Goal: Contribute content: Add original content to the website for others to see

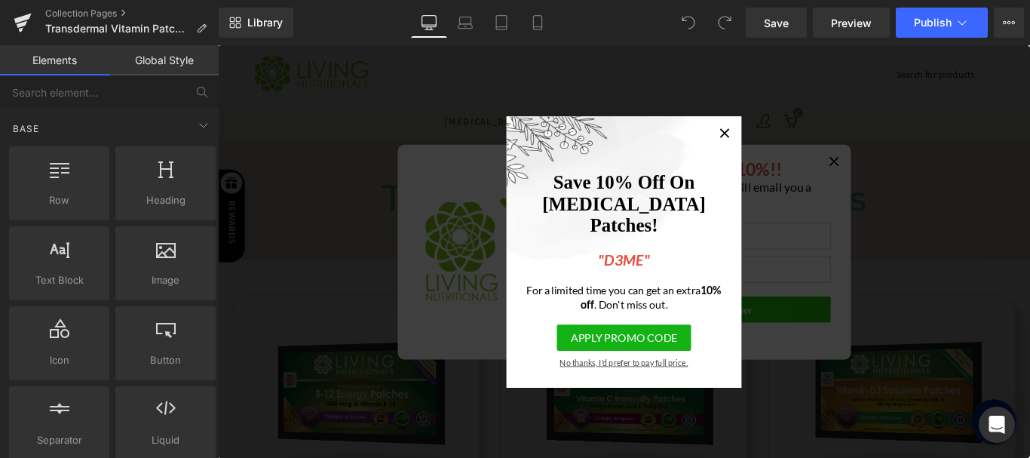
click at [645, 404] on span "No thanks, I'd prefer to pay full price." at bounding box center [674, 401] width 219 height 11
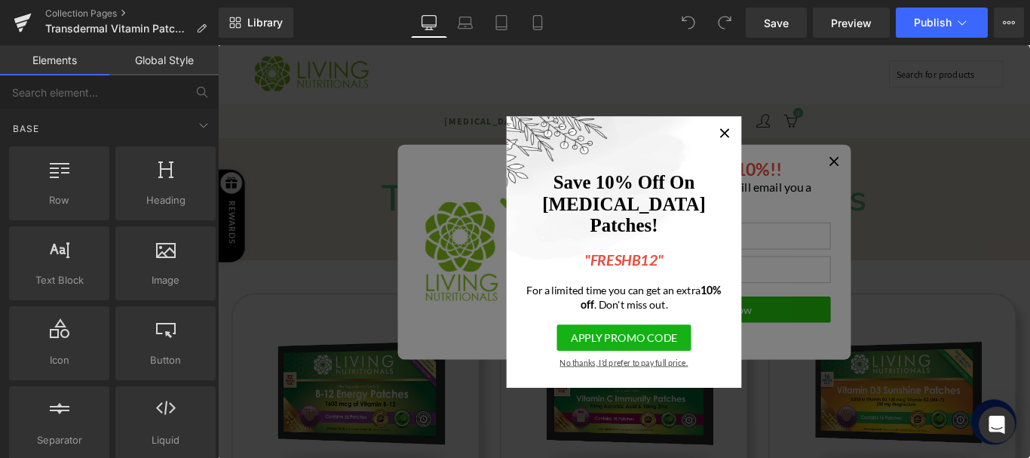
click at [657, 400] on span "No thanks, I'd prefer to pay full price." at bounding box center [674, 401] width 219 height 11
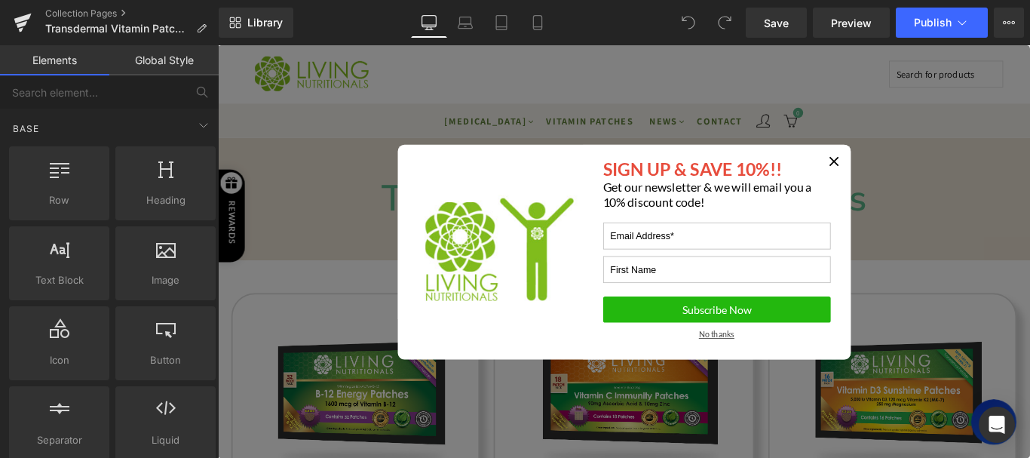
click at [758, 368] on span "No thanks" at bounding box center [779, 369] width 256 height 11
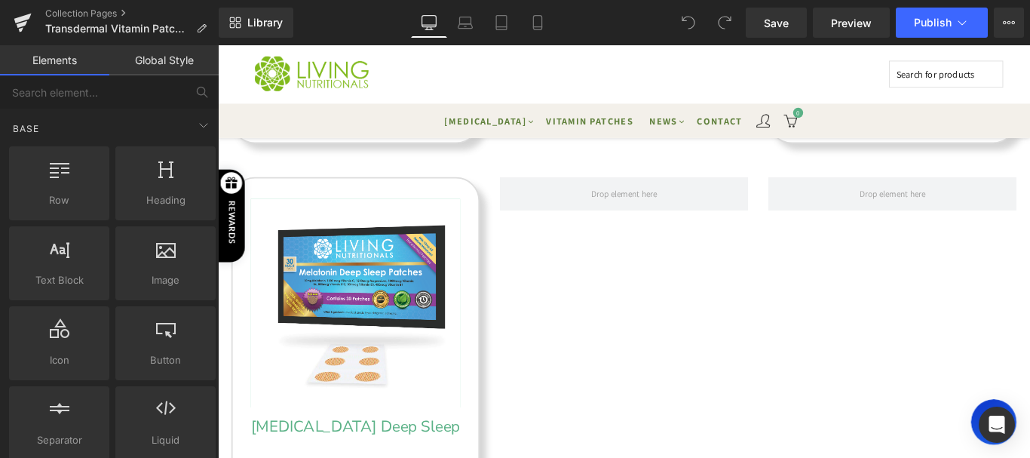
scroll to position [587, 0]
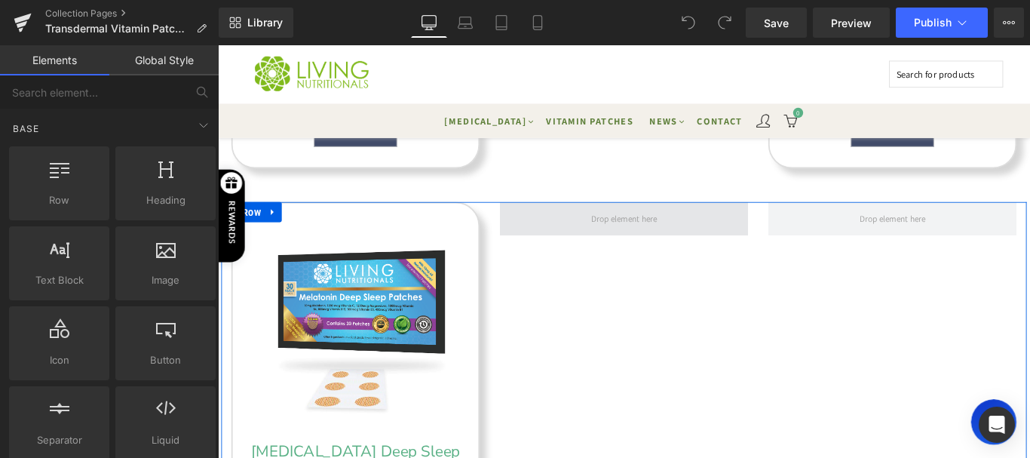
click at [693, 234] on span at bounding box center [674, 239] width 84 height 23
click at [722, 245] on span at bounding box center [674, 240] width 279 height 38
click at [689, 240] on span at bounding box center [674, 239] width 84 height 23
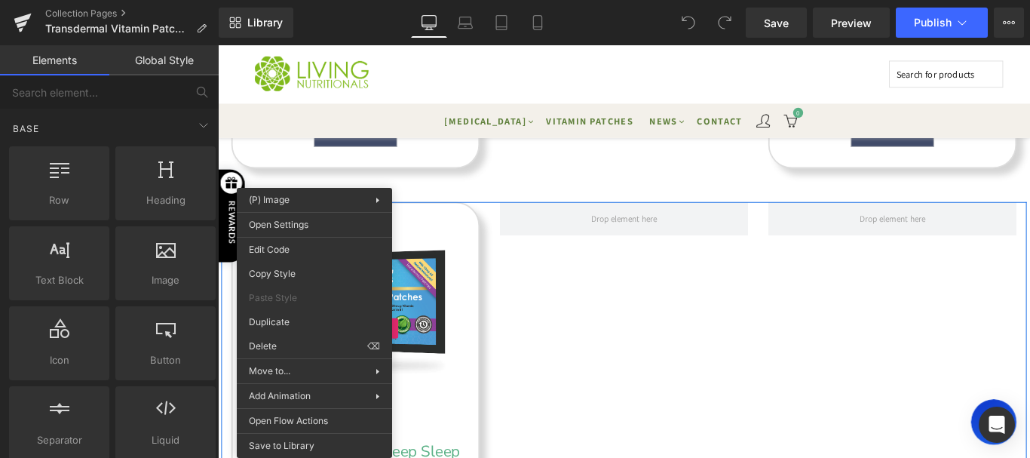
click at [731, 397] on div "Sale Off (P) Image Melatonin Deep Sleep Transdermal Patch (P) Title $0 $29.99 (…" at bounding box center [674, 457] width 905 height 473
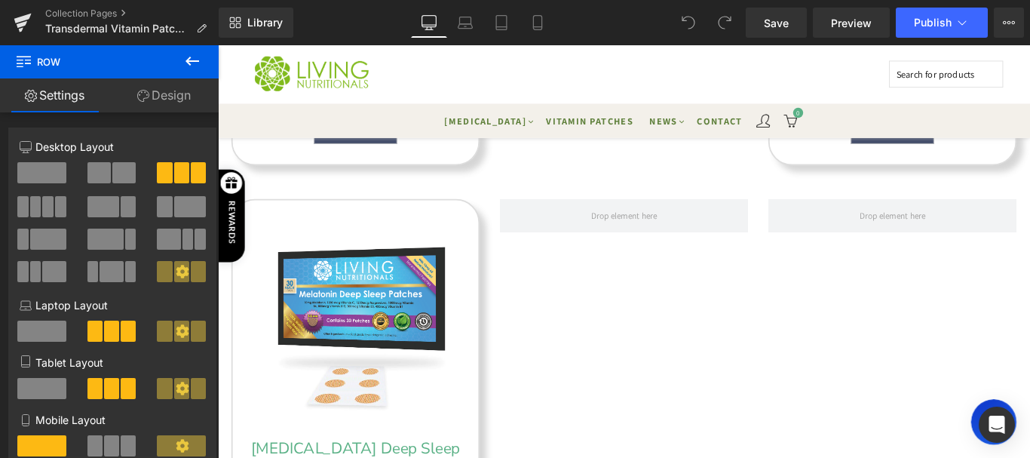
scroll to position [556, 0]
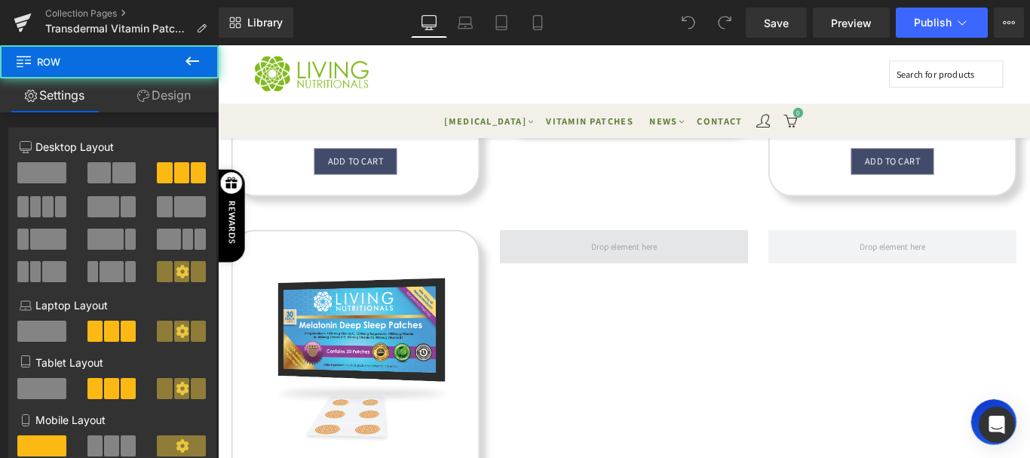
click at [593, 259] on span at bounding box center [674, 272] width 279 height 38
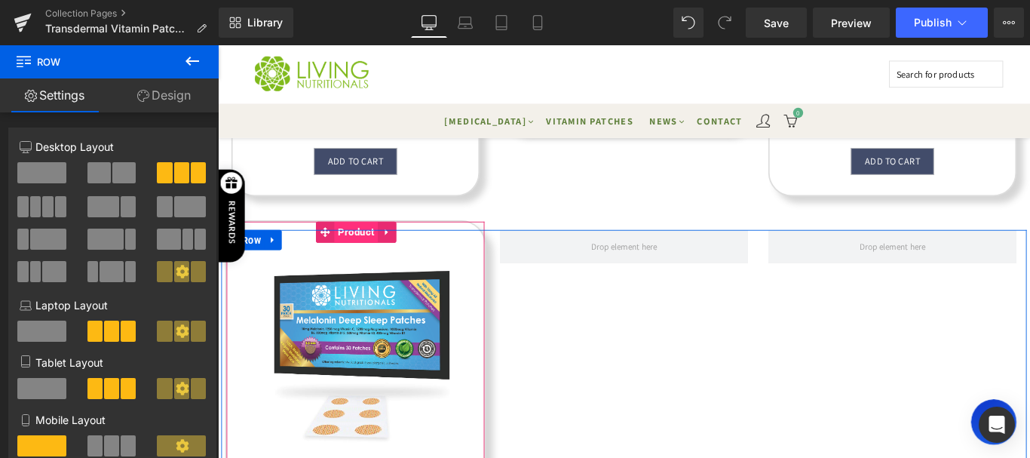
click at [379, 260] on span "Product" at bounding box center [373, 256] width 49 height 24
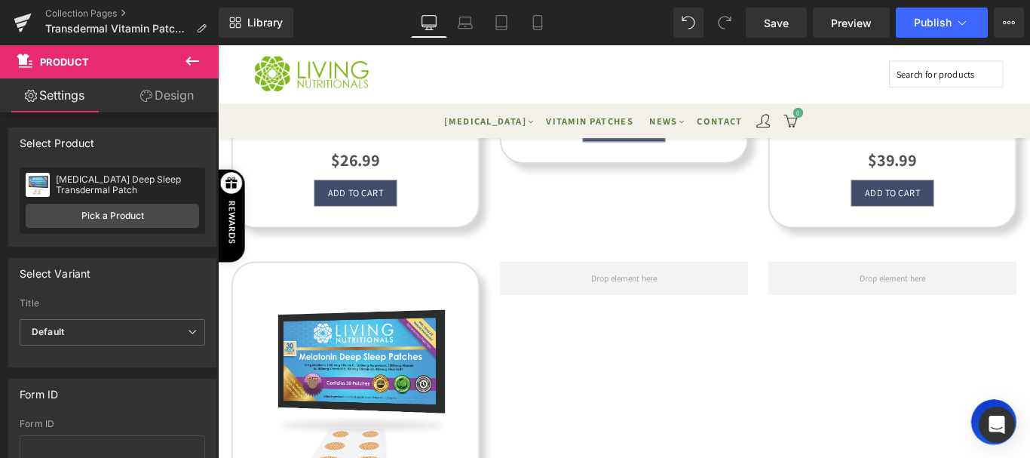
scroll to position [516, 0]
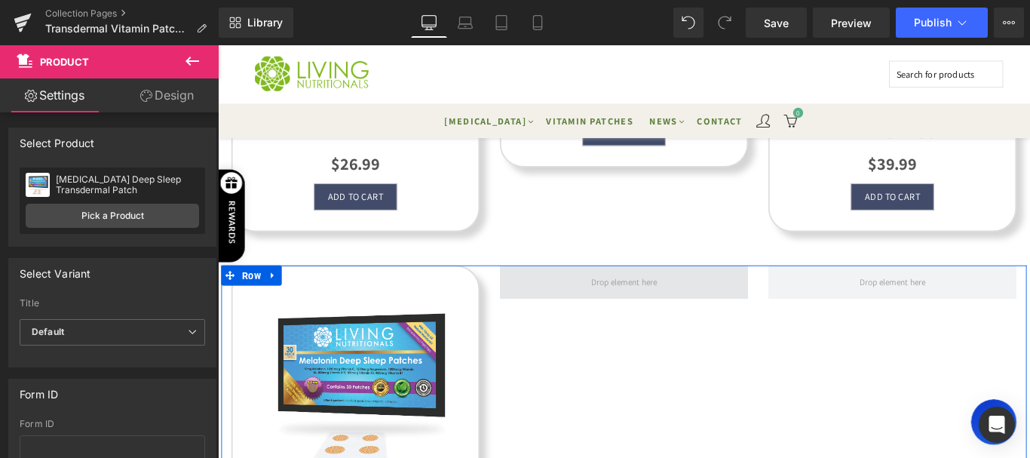
click at [780, 302] on span at bounding box center [674, 312] width 279 height 38
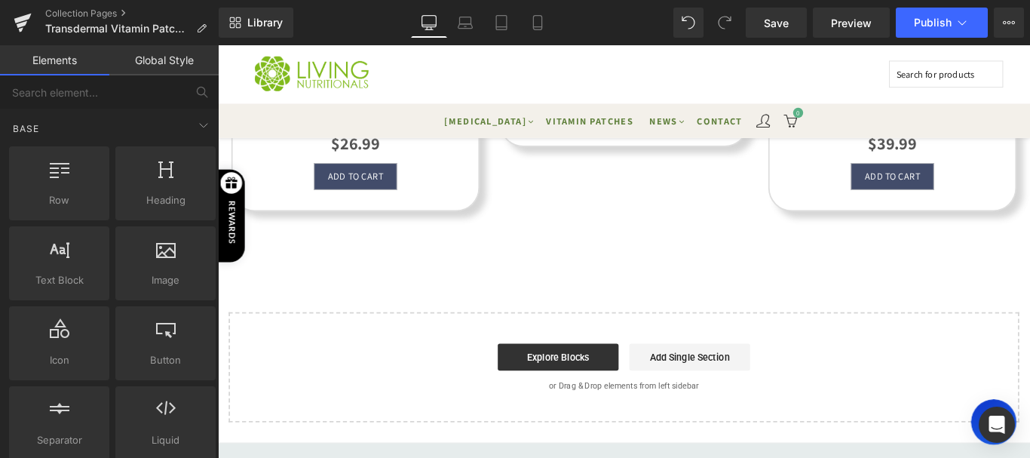
scroll to position [596, 0]
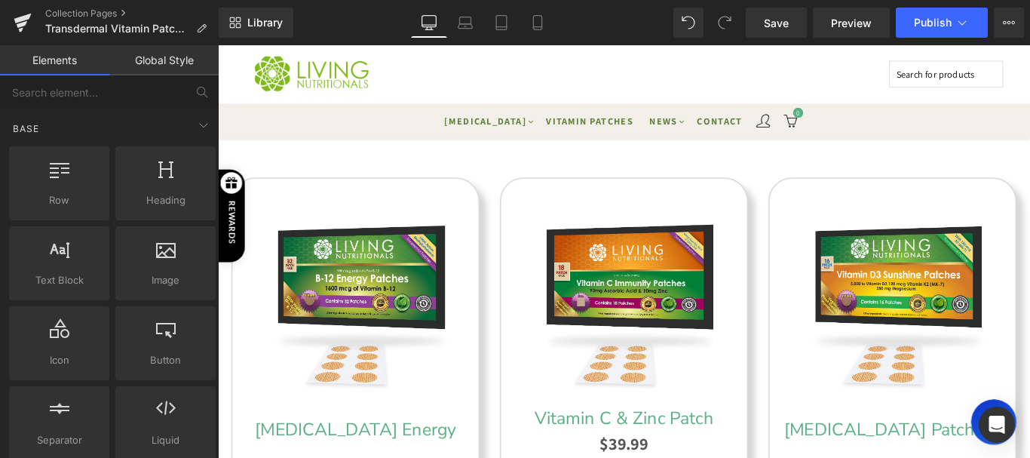
scroll to position [666, 0]
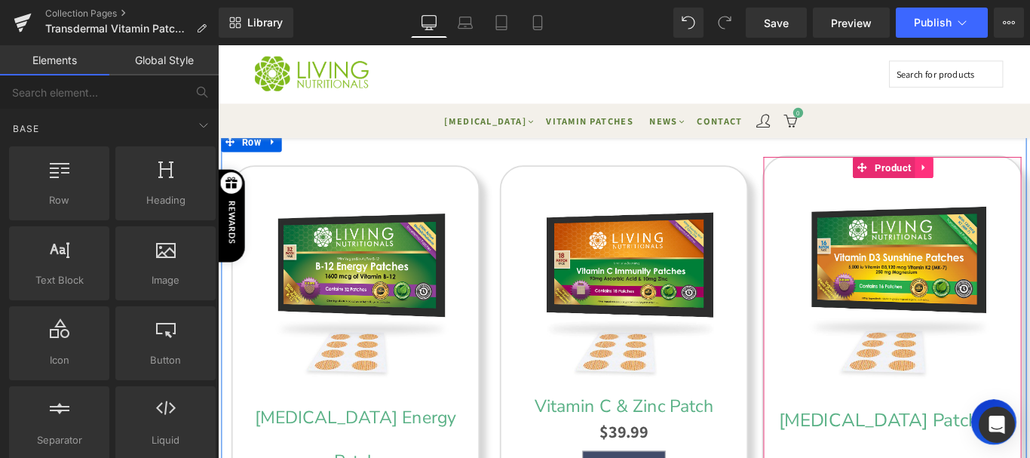
click at [1006, 179] on icon at bounding box center [1011, 182] width 11 height 12
click at [1019, 182] on icon at bounding box center [1021, 182] width 11 height 11
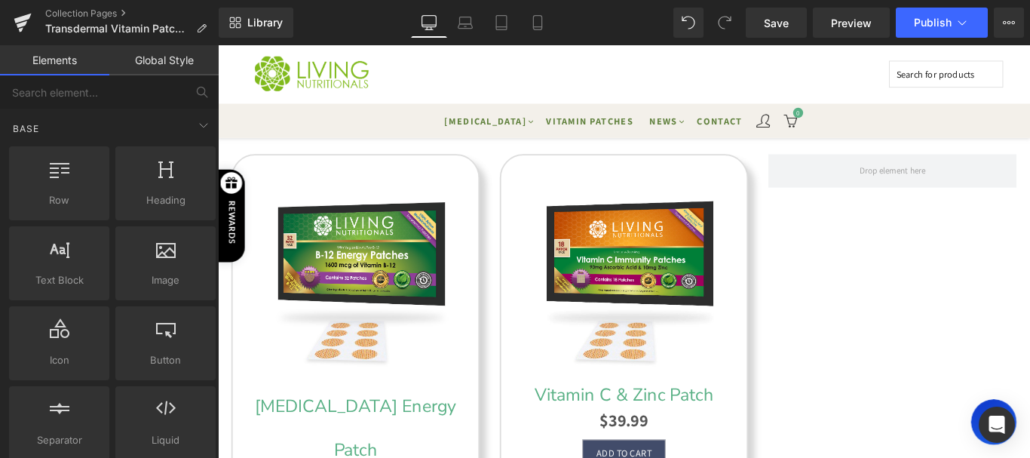
scroll to position [688, 0]
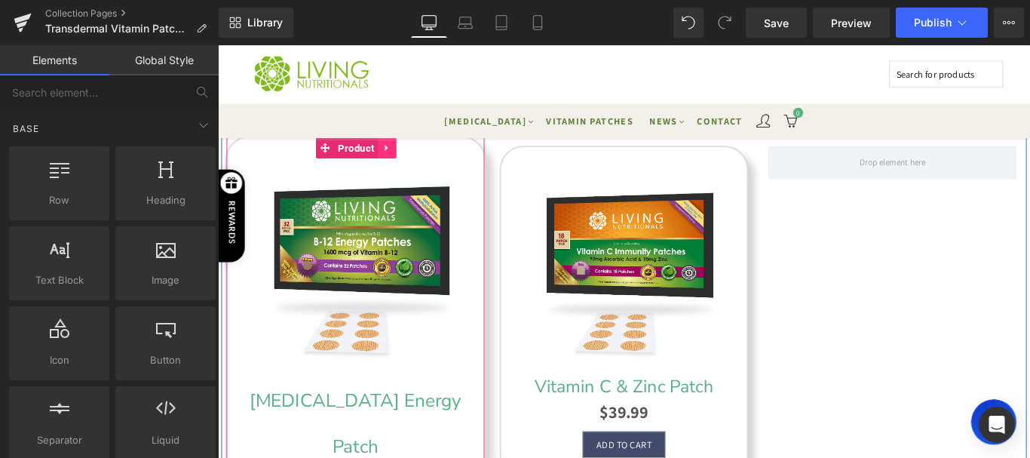
click at [406, 160] on icon at bounding box center [408, 160] width 4 height 7
click at [418, 158] on icon at bounding box center [418, 160] width 11 height 11
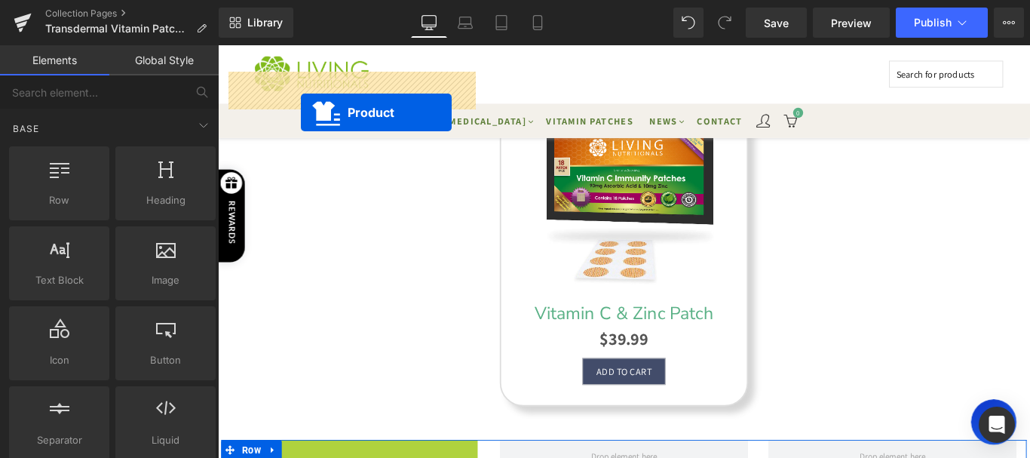
scroll to position [709, 0]
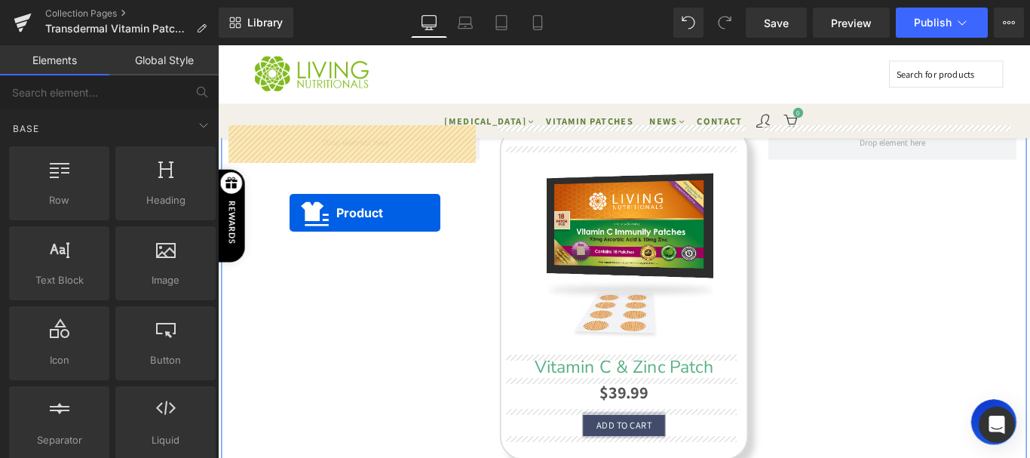
drag, startPoint x: 342, startPoint y: 357, endPoint x: 299, endPoint y: 239, distance: 125.2
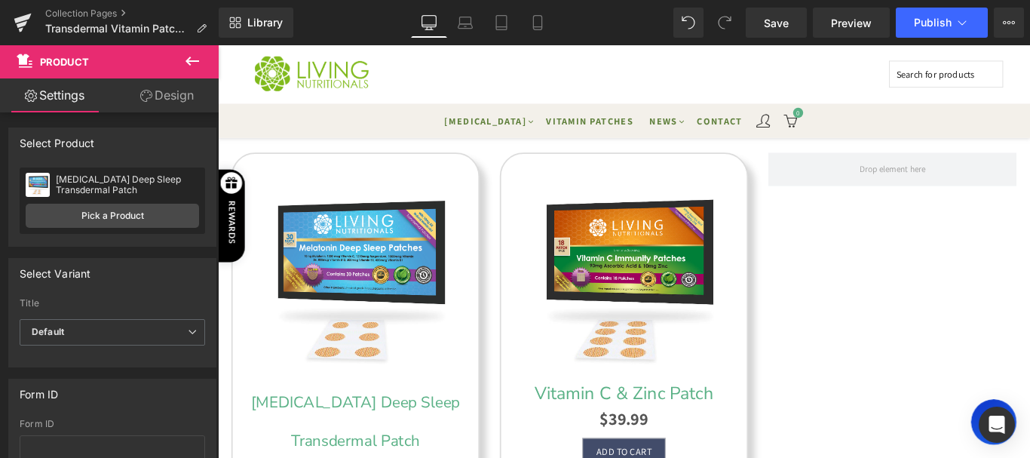
scroll to position [736, 0]
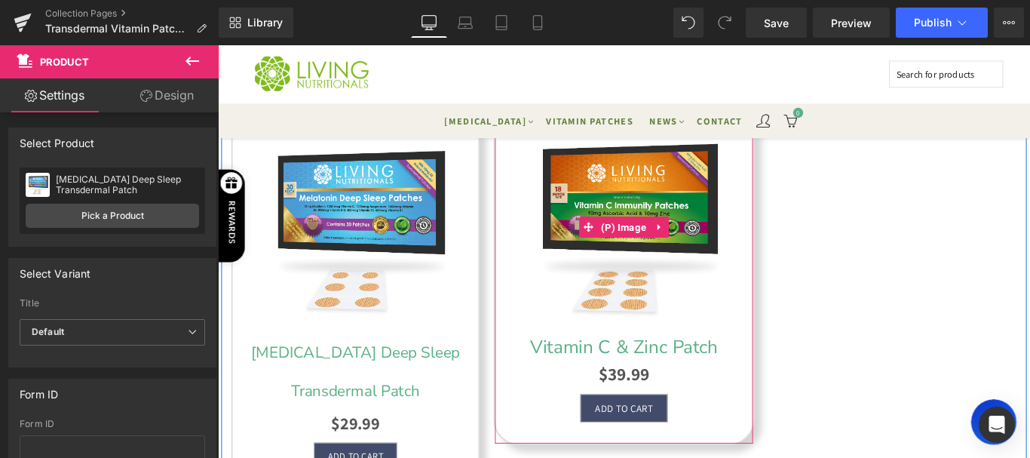
click at [674, 192] on img at bounding box center [673, 249] width 247 height 247
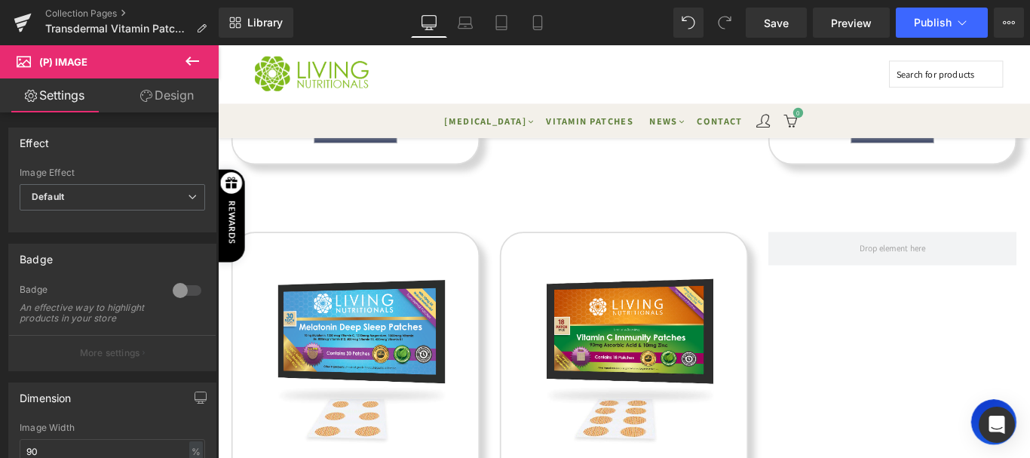
scroll to position [584, 0]
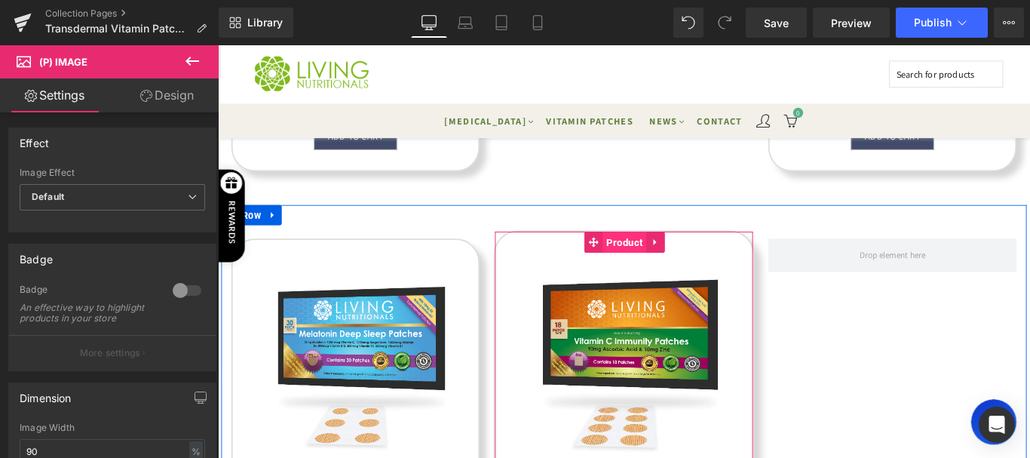
click at [671, 270] on span "Product" at bounding box center [675, 267] width 49 height 24
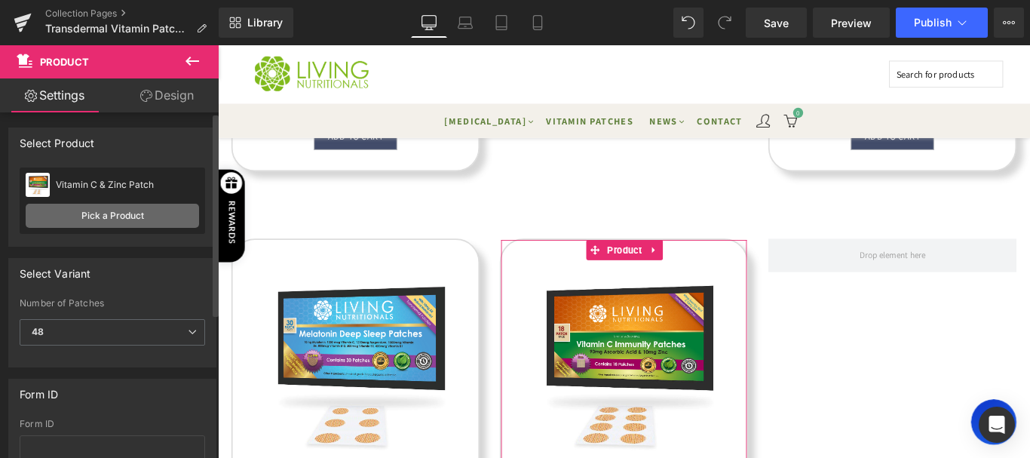
click at [81, 207] on link "Pick a Product" at bounding box center [112, 216] width 173 height 24
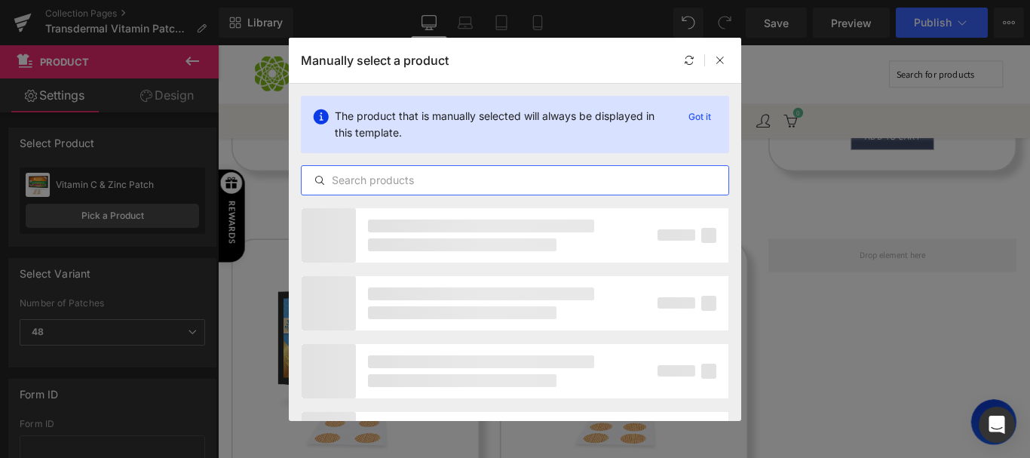
click at [493, 182] on input "text" at bounding box center [515, 180] width 427 height 18
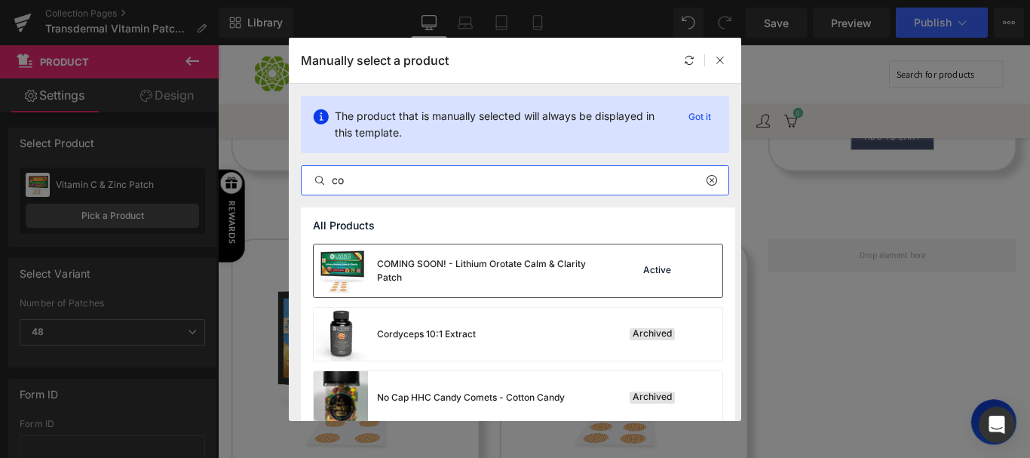
type input "co"
click at [489, 264] on div "COMING SOON! - Lithium Orotate Calm & Clarity Patch" at bounding box center [490, 270] width 226 height 27
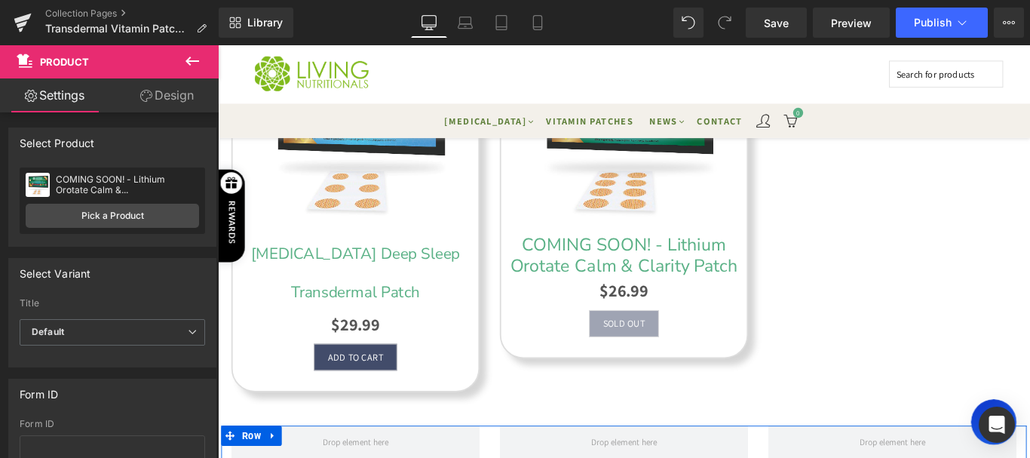
scroll to position [850, 0]
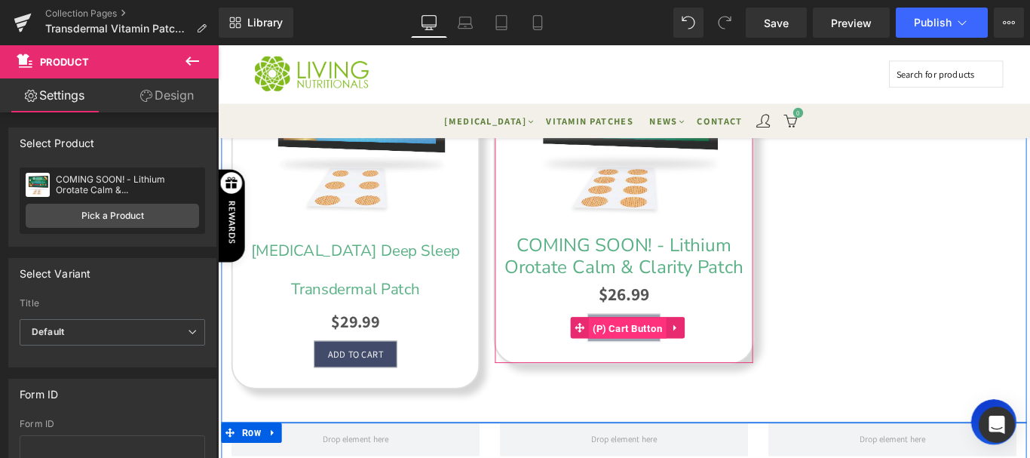
click at [671, 369] on span "(P) Cart Button" at bounding box center [678, 363] width 87 height 24
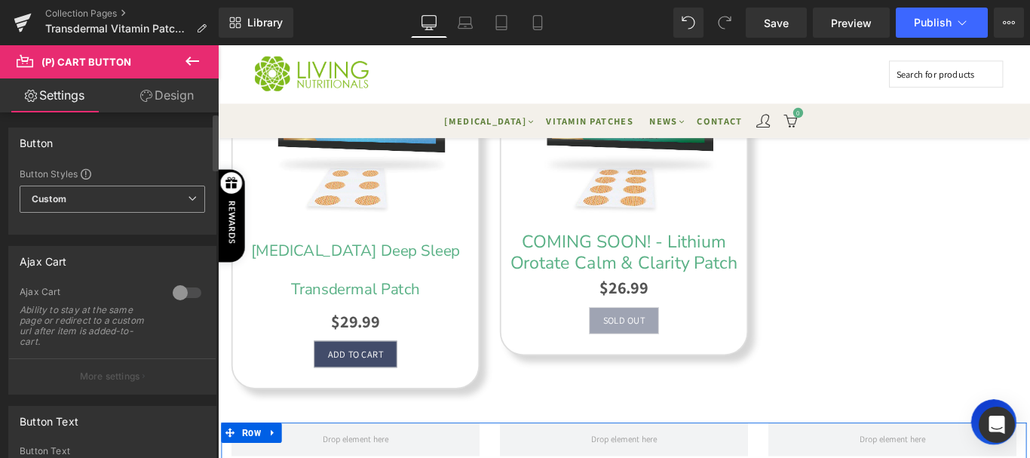
click at [84, 204] on span "Custom Setup Global Style" at bounding box center [112, 198] width 185 height 27
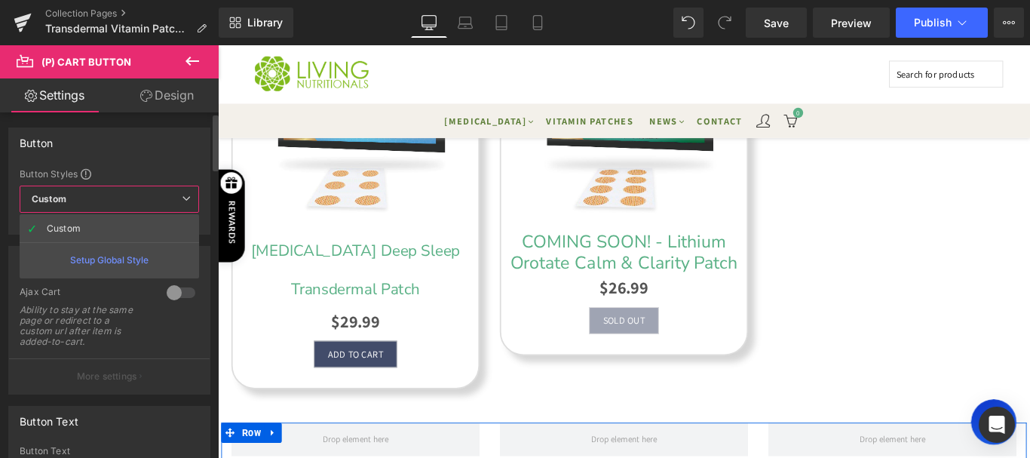
click at [84, 207] on span "Custom Setup Global Style" at bounding box center [109, 198] width 179 height 27
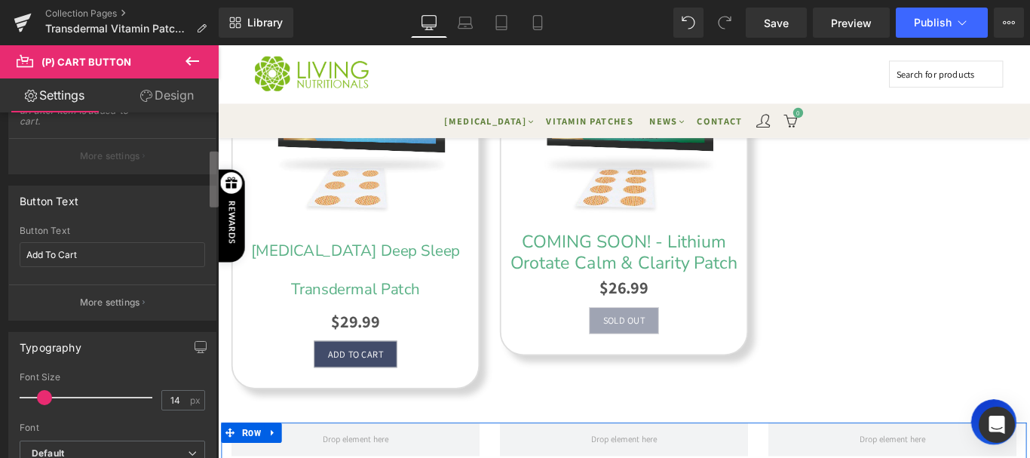
scroll to position [248, 0]
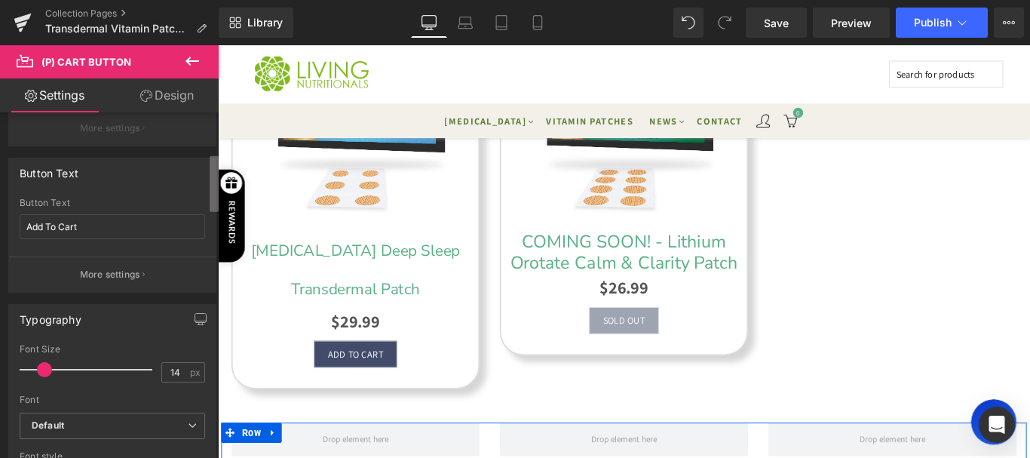
click at [212, 185] on b at bounding box center [214, 184] width 9 height 56
click at [140, 219] on input "Add To Cart" at bounding box center [112, 226] width 185 height 25
drag, startPoint x: 136, startPoint y: 219, endPoint x: 0, endPoint y: 258, distance: 142.0
click at [0, 262] on div "Button Text Add To Cart Button Text Add To Cart More settings" at bounding box center [112, 219] width 225 height 146
type input "Comming Soon"
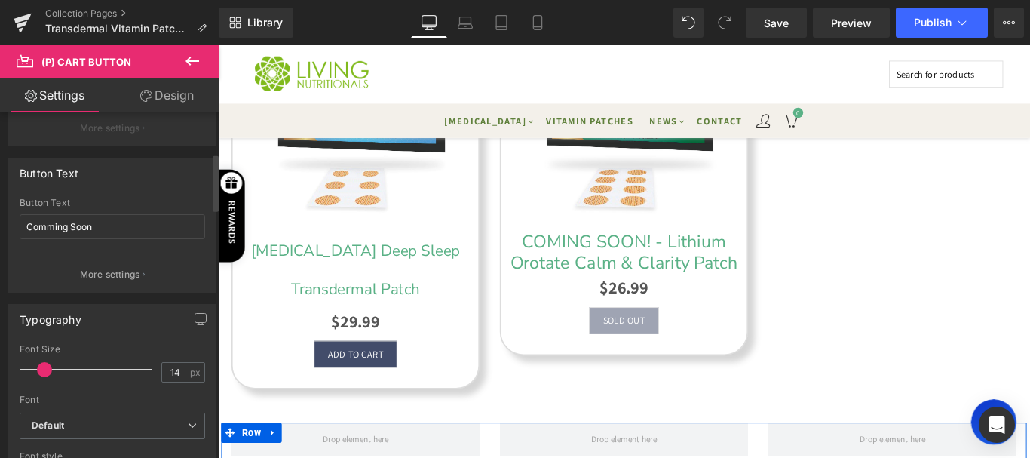
click at [130, 253] on div at bounding box center [112, 252] width 185 height 10
click at [906, 20] on button "Publish" at bounding box center [942, 23] width 92 height 30
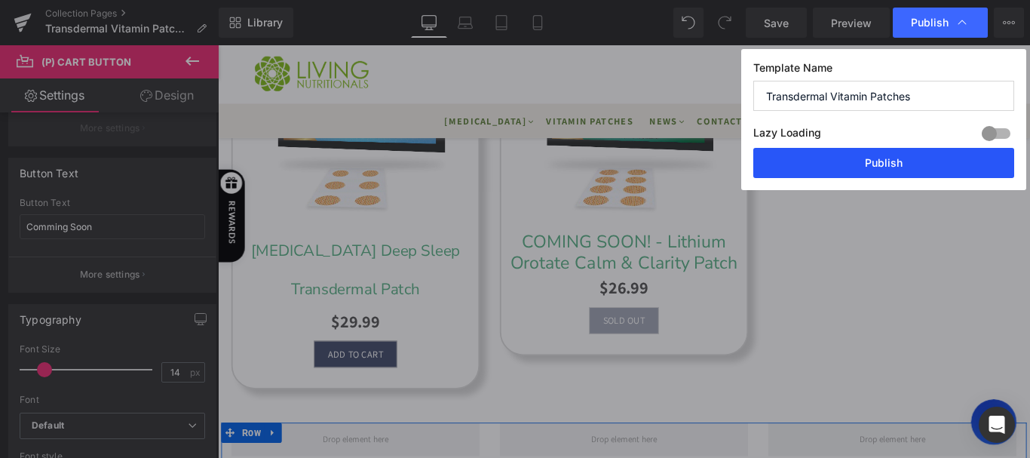
click at [823, 172] on button "Publish" at bounding box center [883, 163] width 261 height 30
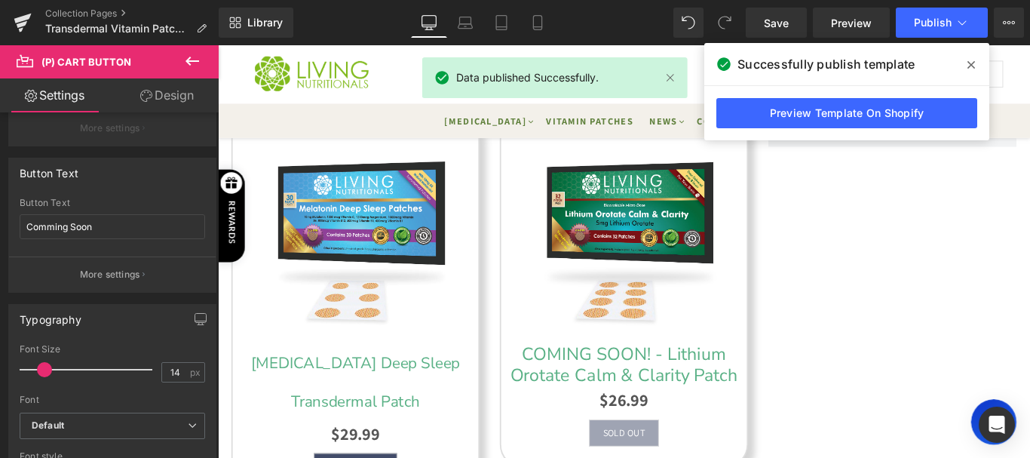
scroll to position [736, 0]
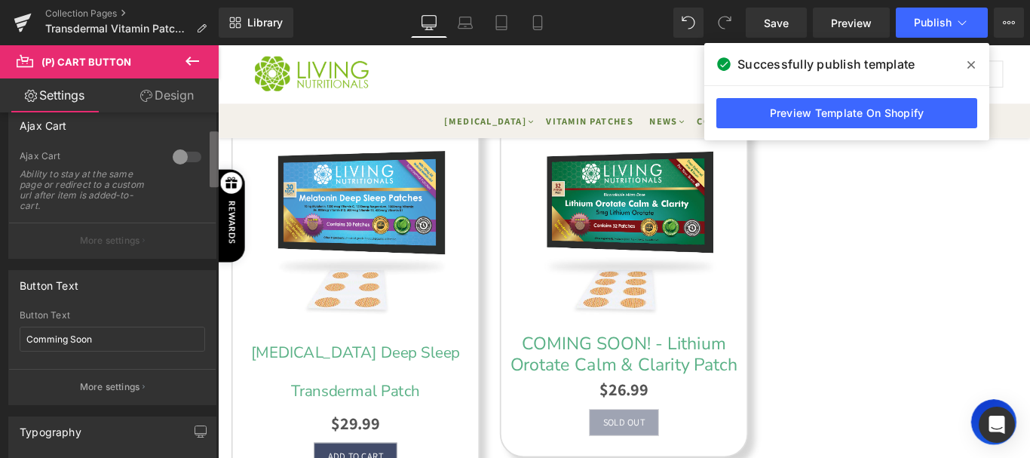
scroll to position [0, 0]
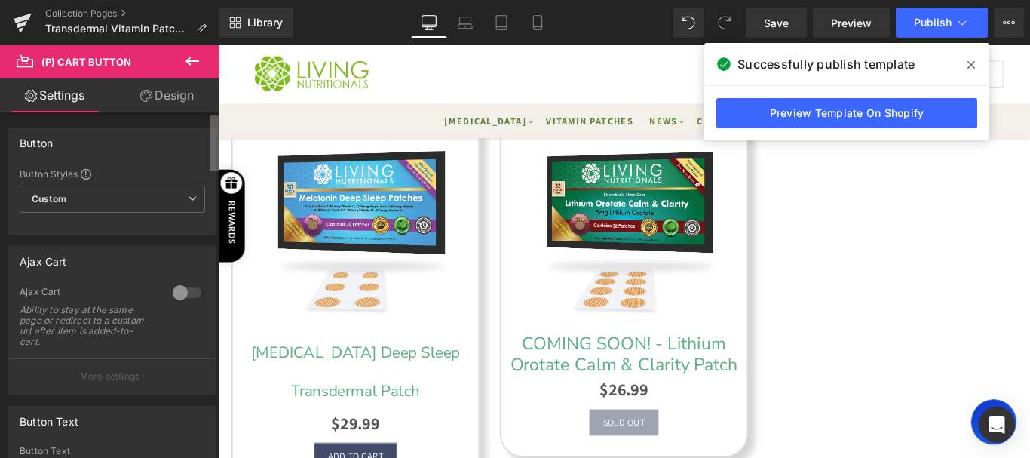
click at [213, 132] on b at bounding box center [214, 143] width 9 height 56
click at [188, 201] on icon at bounding box center [192, 198] width 9 height 9
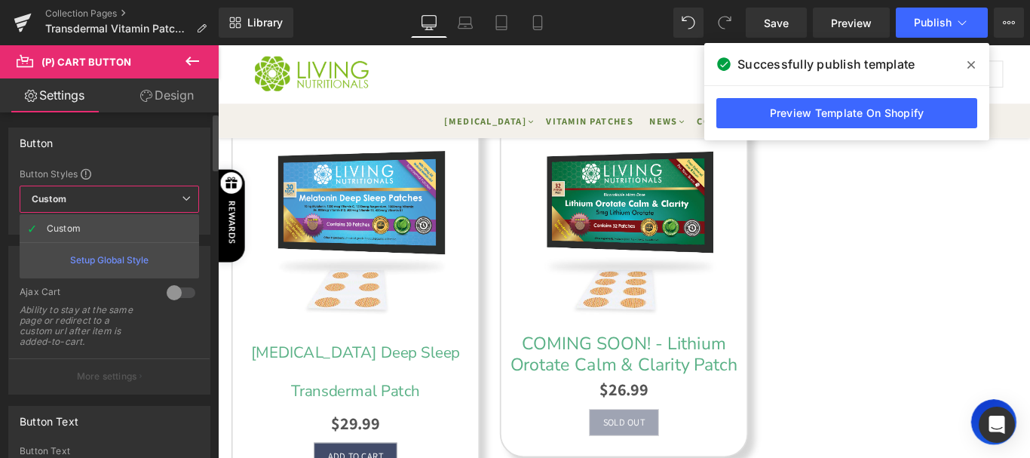
click at [183, 200] on icon at bounding box center [186, 198] width 9 height 9
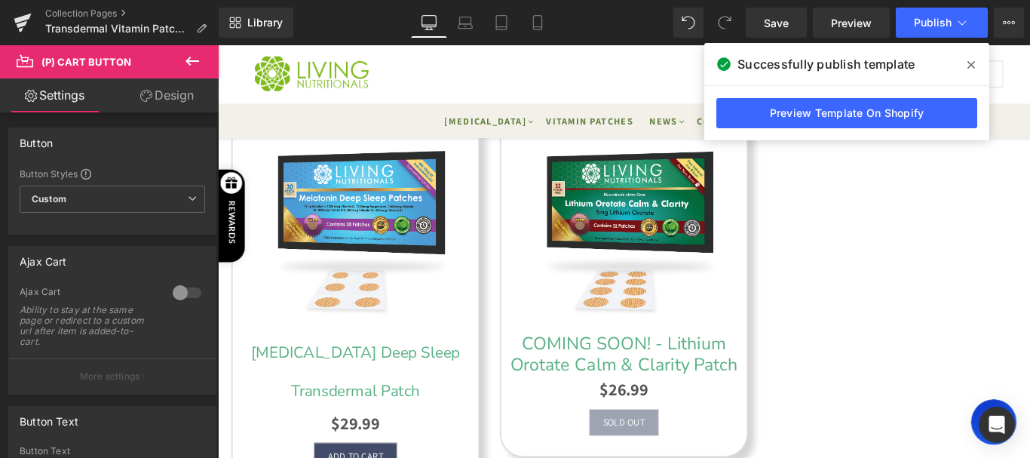
click at [186, 101] on link "Design" at bounding box center [166, 95] width 109 height 34
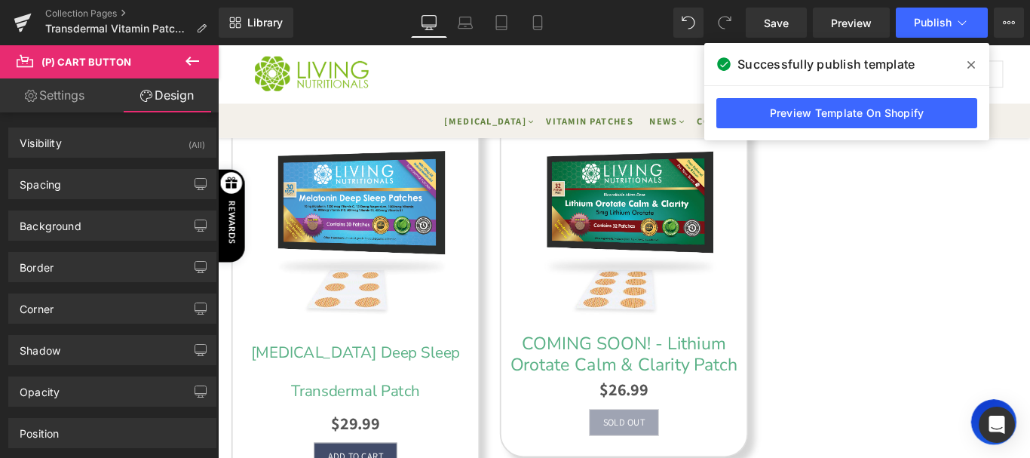
click at [968, 62] on icon at bounding box center [971, 65] width 8 height 12
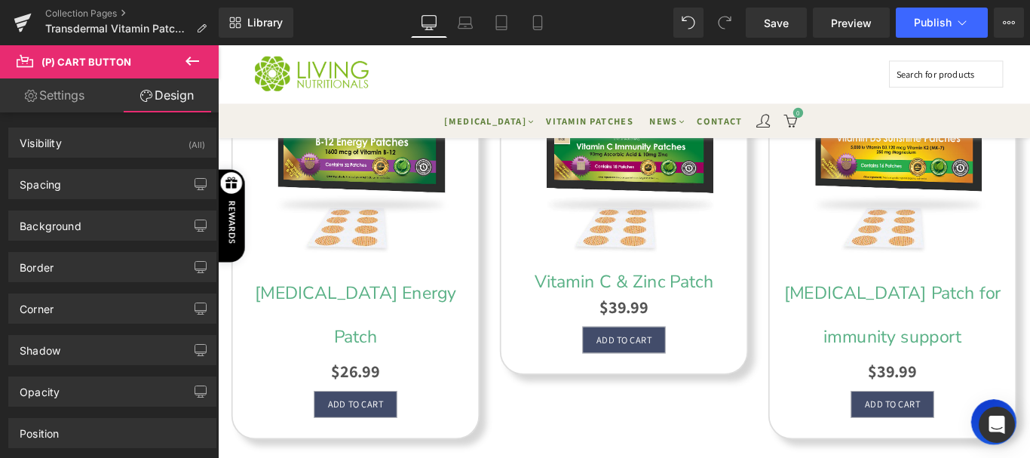
scroll to position [279, 0]
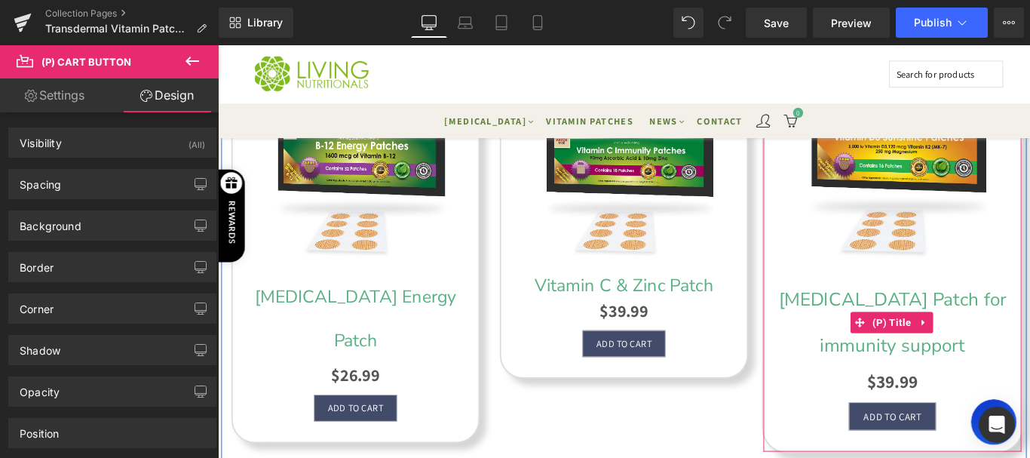
click at [963, 375] on link "[MEDICAL_DATA] Patch for immunity support" at bounding box center [975, 356] width 274 height 103
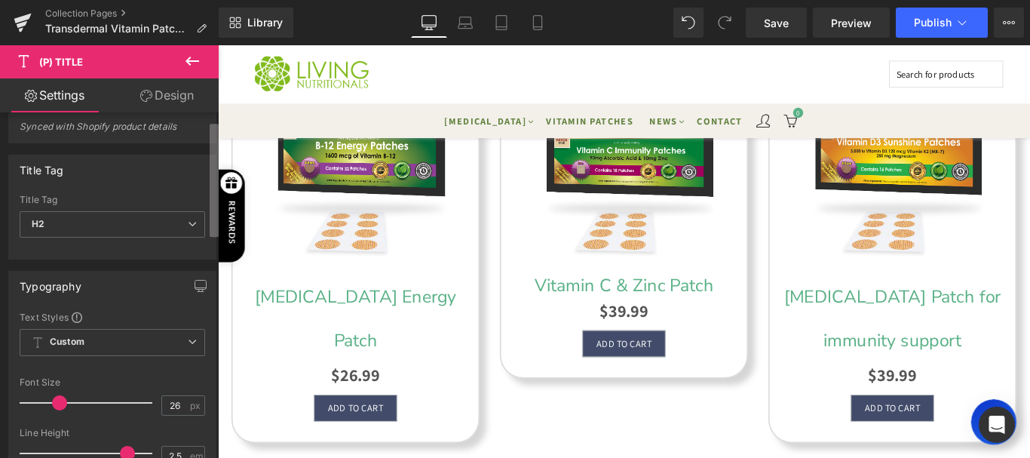
scroll to position [0, 0]
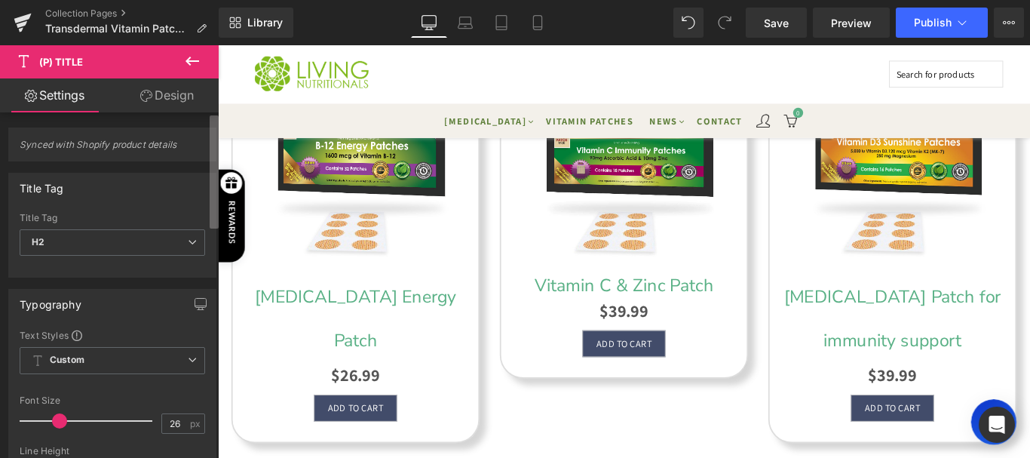
click at [187, 145] on div "Synced with Shopify product details Title Tag H1 H2 H3 H4 H5 H6 Paragraph Title…" at bounding box center [109, 288] width 219 height 352
click at [177, 94] on link "Design" at bounding box center [166, 95] width 109 height 34
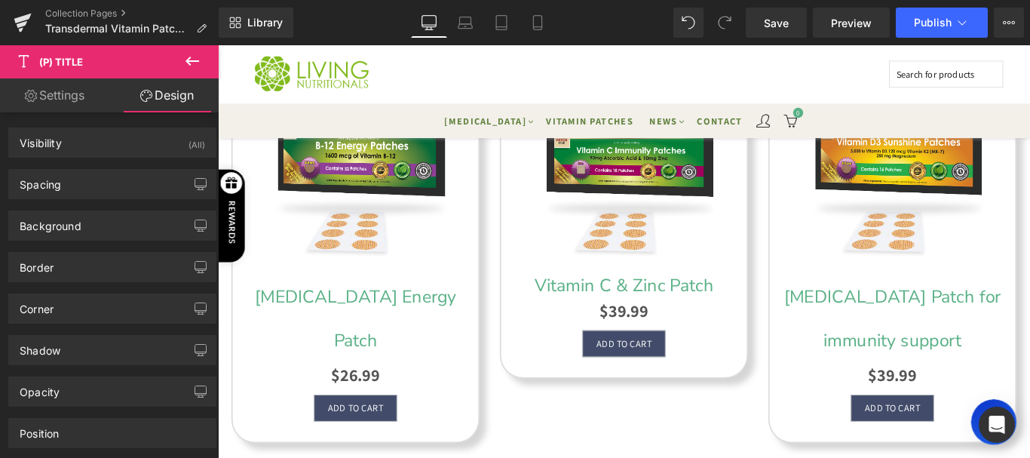
click at [211, 98] on div "Settings Design Synced with Shopify product details Title Tag H1 H2 H3 H4 H5 H6…" at bounding box center [109, 288] width 219 height 420
click at [54, 99] on link "Settings" at bounding box center [54, 95] width 109 height 34
type input "100"
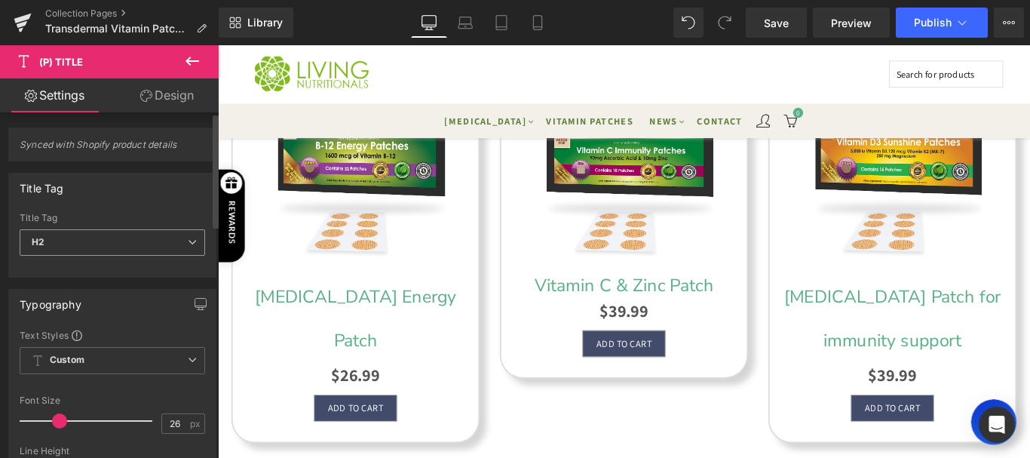
click at [76, 244] on span "H2" at bounding box center [112, 242] width 185 height 26
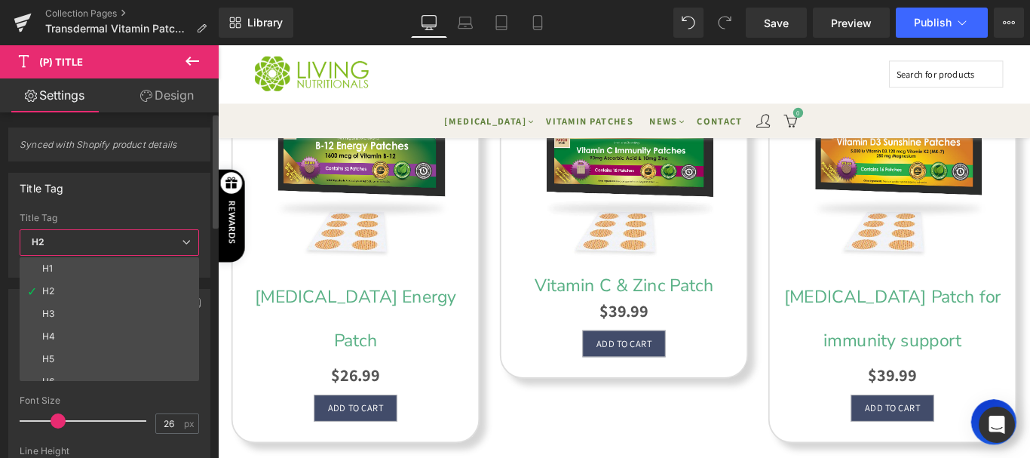
click at [76, 244] on span "H2" at bounding box center [109, 242] width 179 height 26
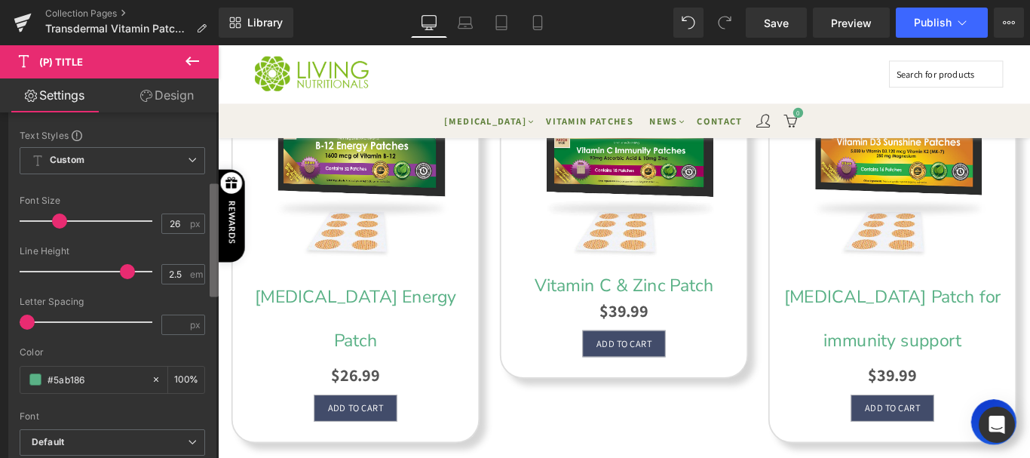
scroll to position [205, 0]
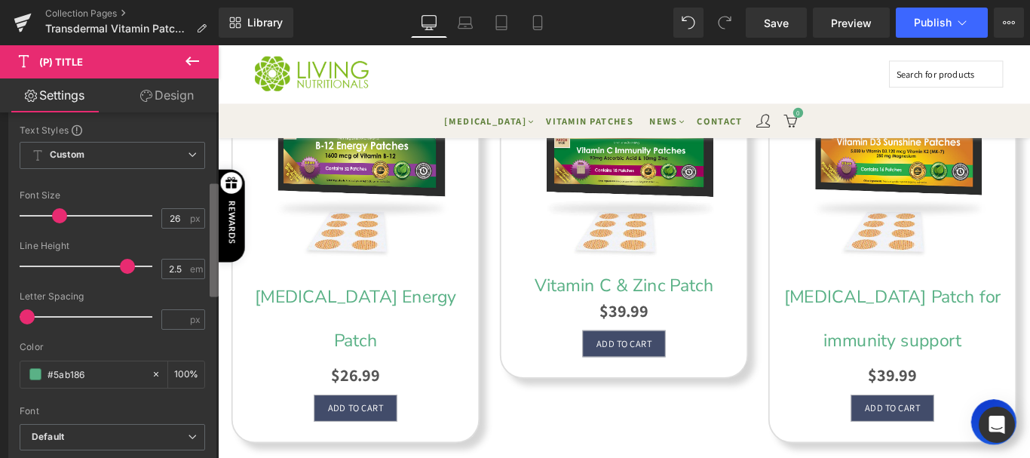
click at [211, 219] on b at bounding box center [214, 240] width 9 height 113
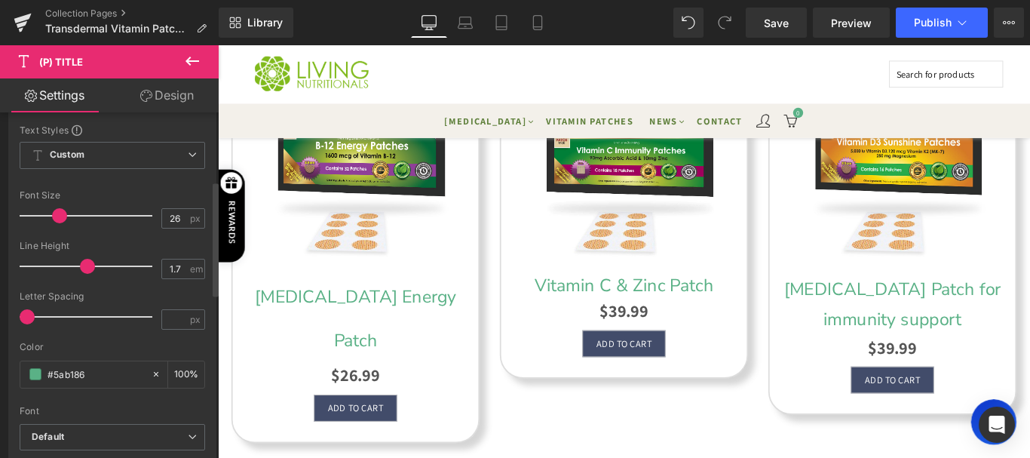
drag, startPoint x: 121, startPoint y: 265, endPoint x: 81, endPoint y: 252, distance: 42.7
click at [81, 262] on span at bounding box center [87, 266] width 15 height 15
type input "1.6"
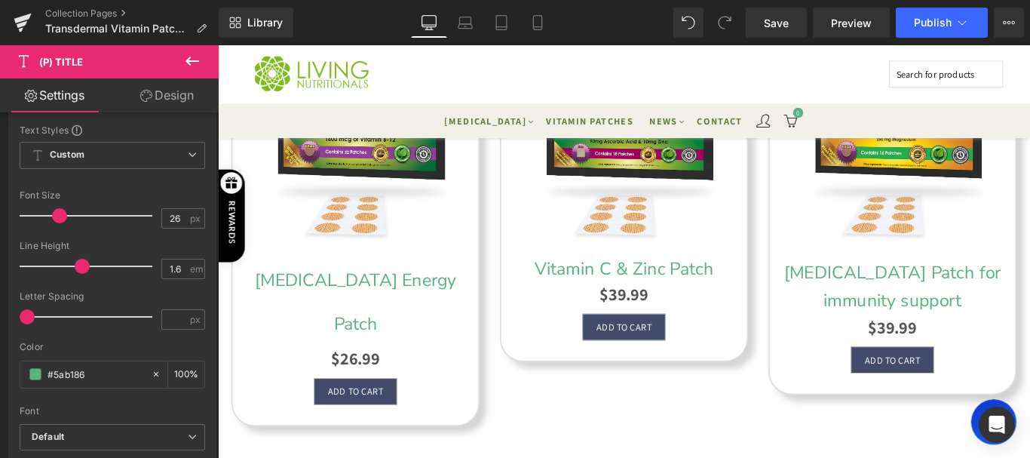
scroll to position [283, 0]
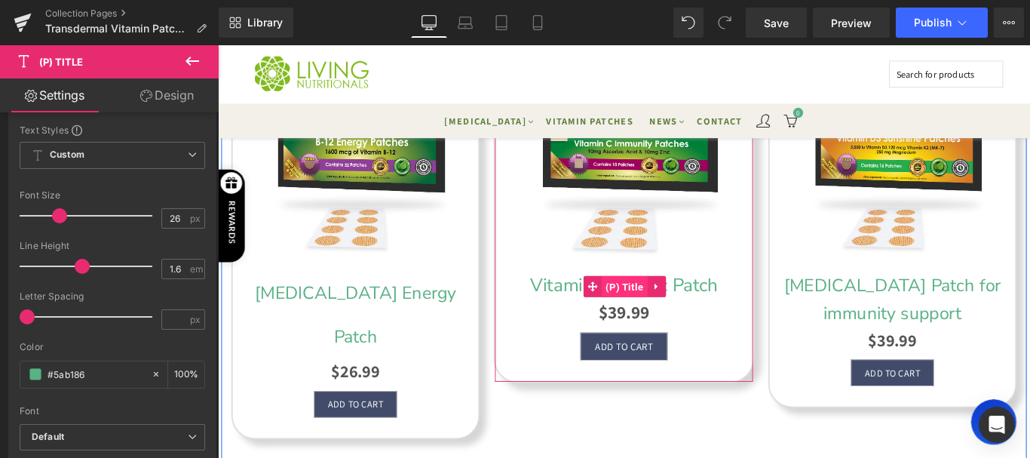
click at [672, 313] on span "(P) Title" at bounding box center [674, 317] width 51 height 24
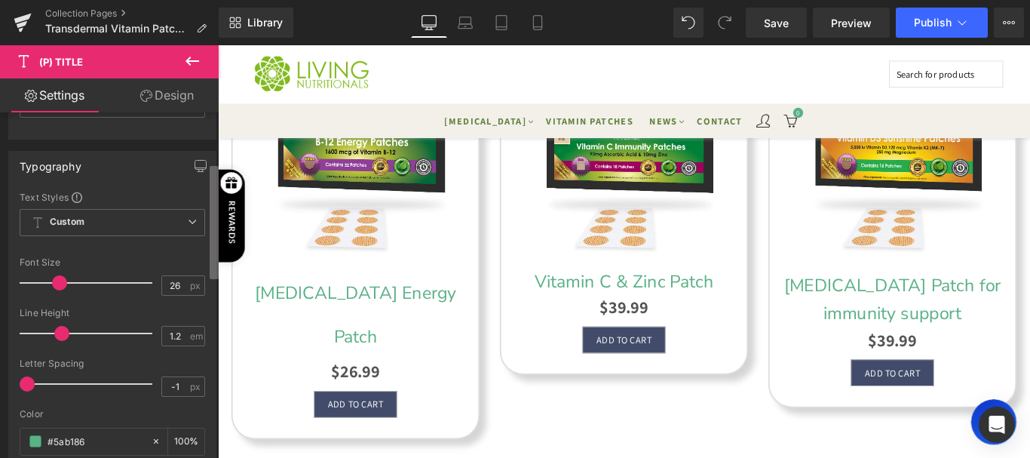
click at [210, 255] on b at bounding box center [214, 222] width 9 height 113
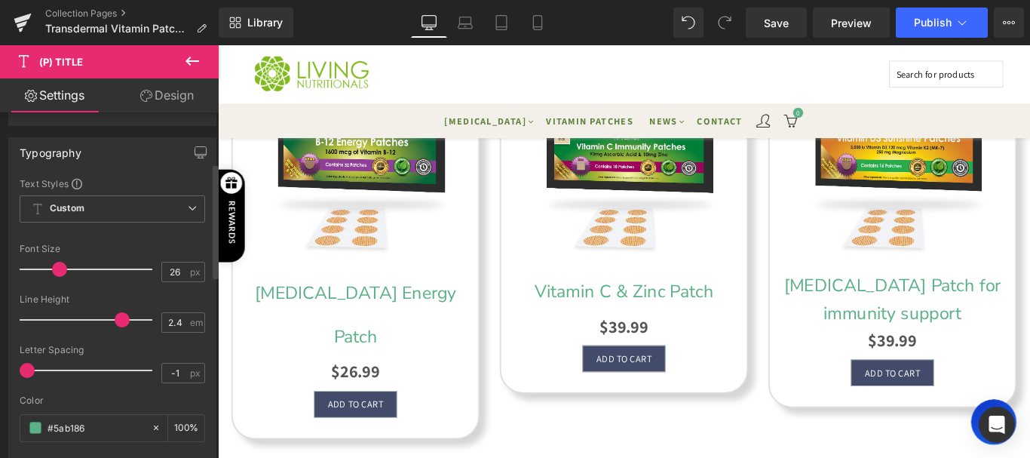
type input "2.5"
drag, startPoint x: 62, startPoint y: 322, endPoint x: 124, endPoint y: 332, distance: 62.6
click at [124, 332] on div at bounding box center [89, 320] width 125 height 30
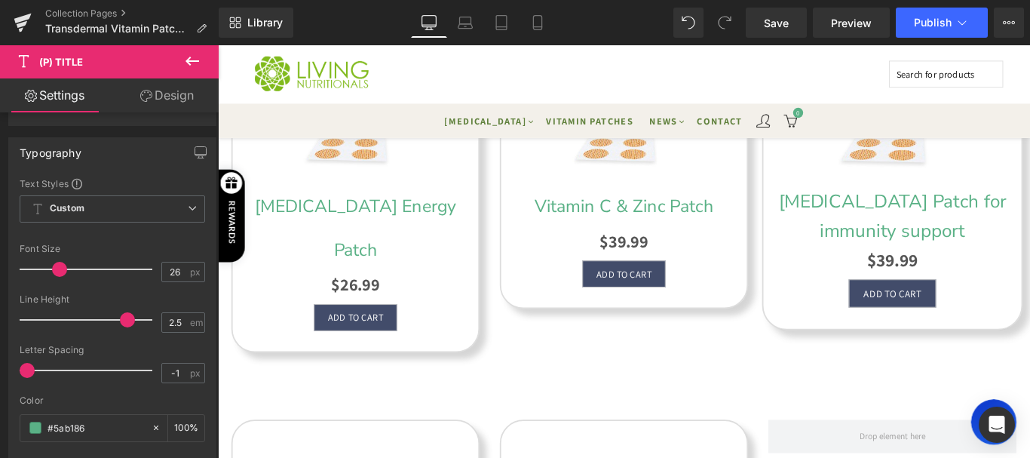
scroll to position [374, 0]
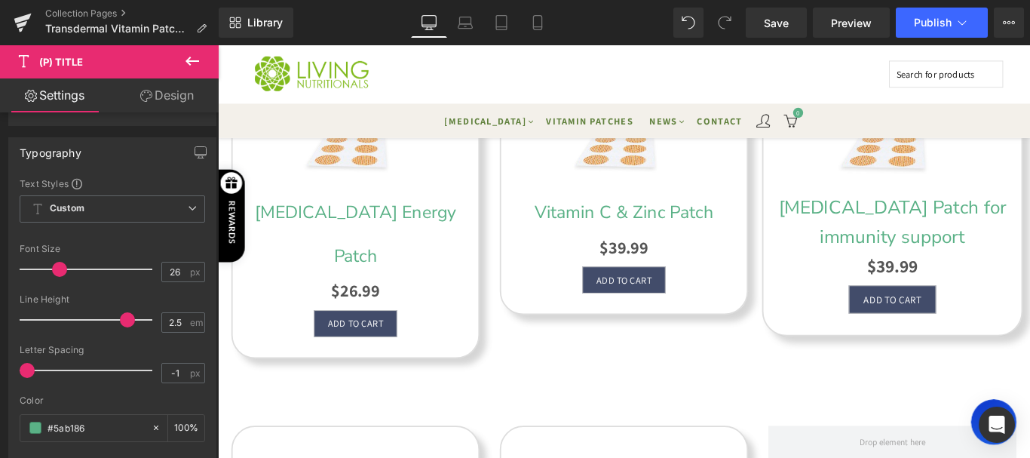
click at [963, 253] on div "Vitamin D3 Patch for immunity support (P) Title" at bounding box center [975, 244] width 274 height 66
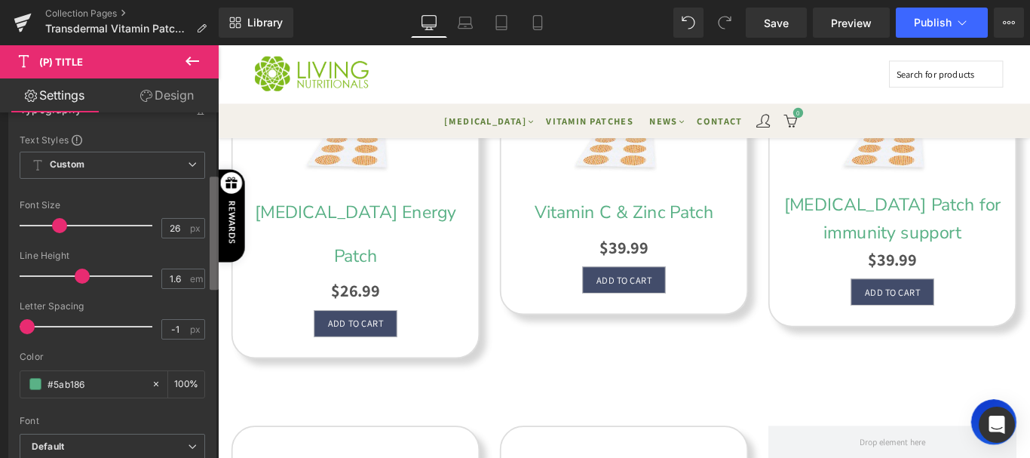
scroll to position [182, 0]
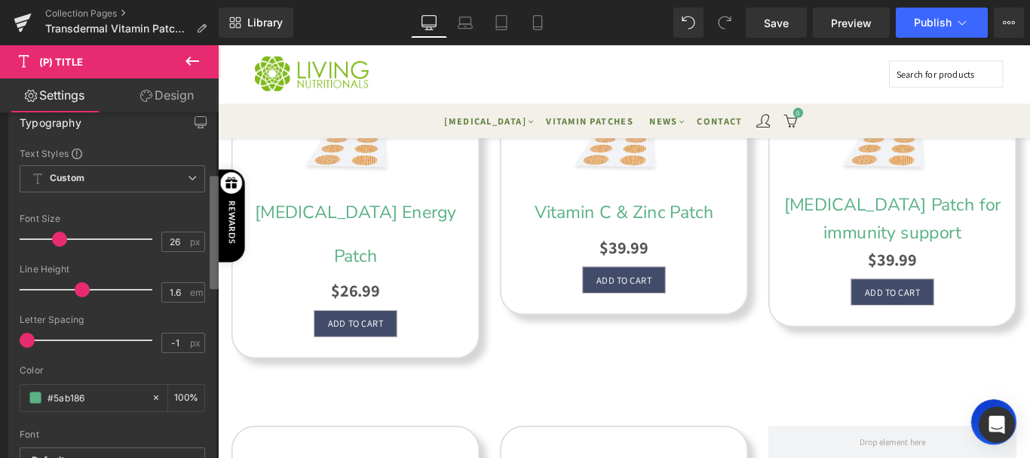
click at [207, 241] on div "Synced with Shopify product details Title Tag H1 H2 H3 H4 H5 H6 Paragraph Title…" at bounding box center [109, 288] width 219 height 352
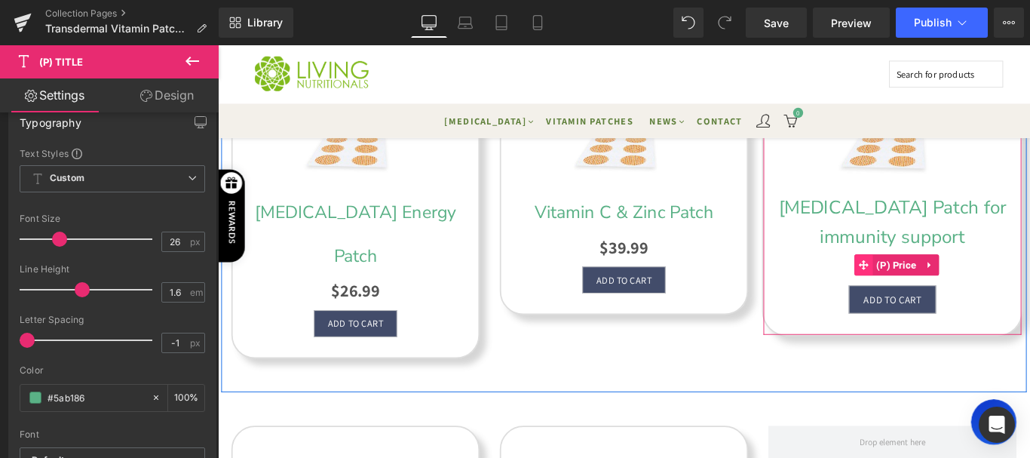
click at [938, 286] on icon at bounding box center [943, 291] width 11 height 11
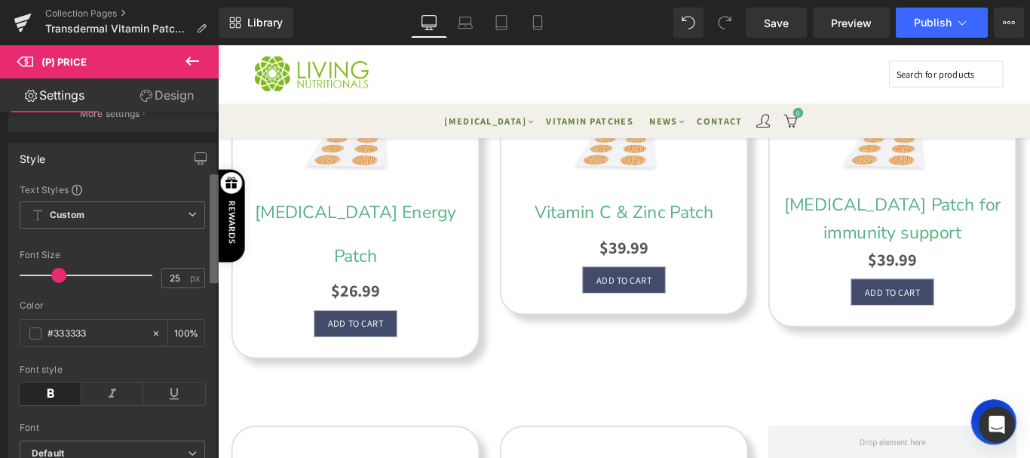
scroll to position [161, 0]
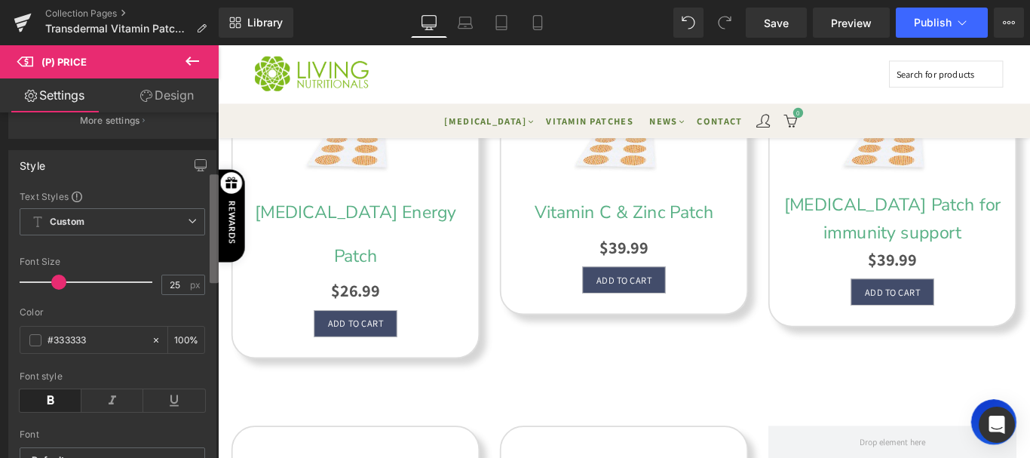
click at [174, 204] on div "Synced with Shopify product details Compare Price 1 Compare Price Show or hide …" at bounding box center [109, 288] width 219 height 352
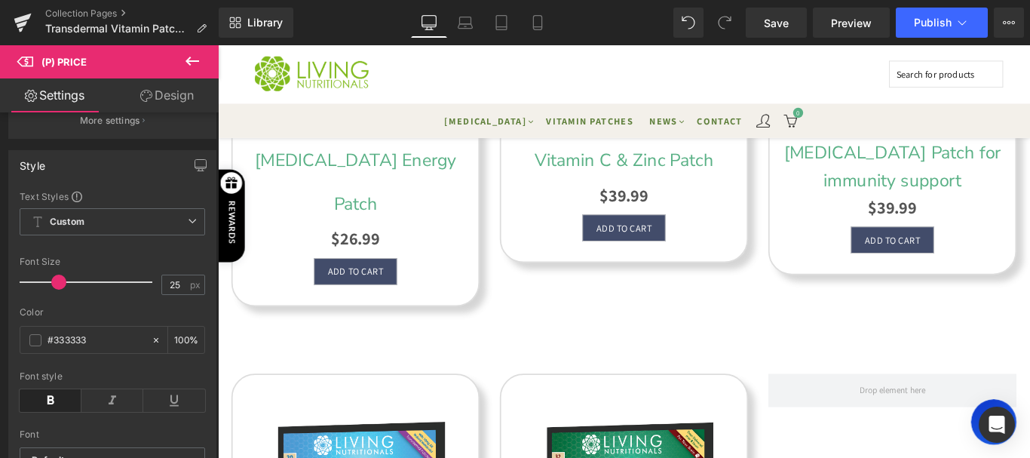
scroll to position [797, 0]
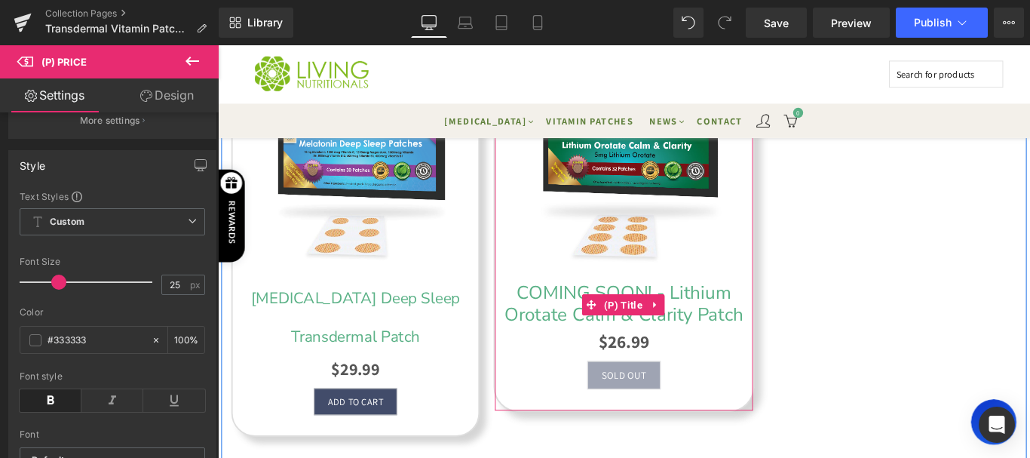
click at [771, 314] on link "COMING SOON! - Lithium Orotate Calm & Clarity Patch" at bounding box center [674, 336] width 274 height 50
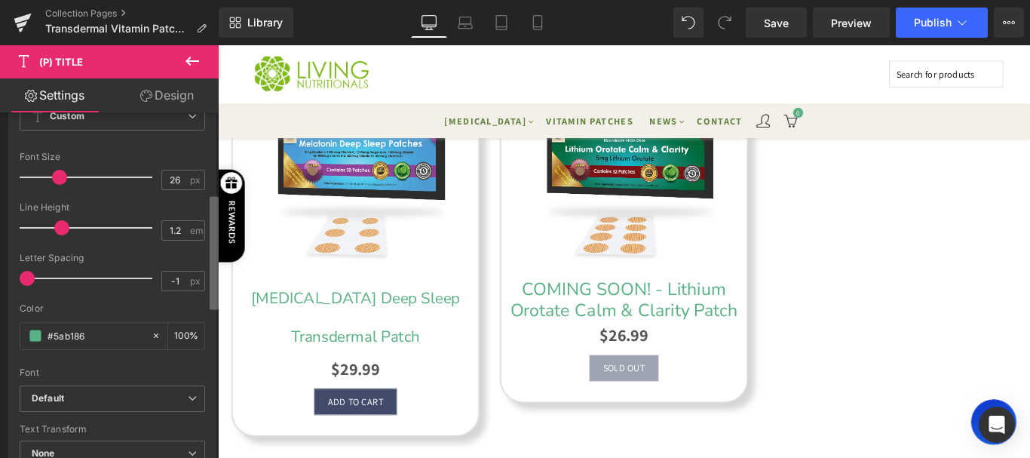
scroll to position [248, 0]
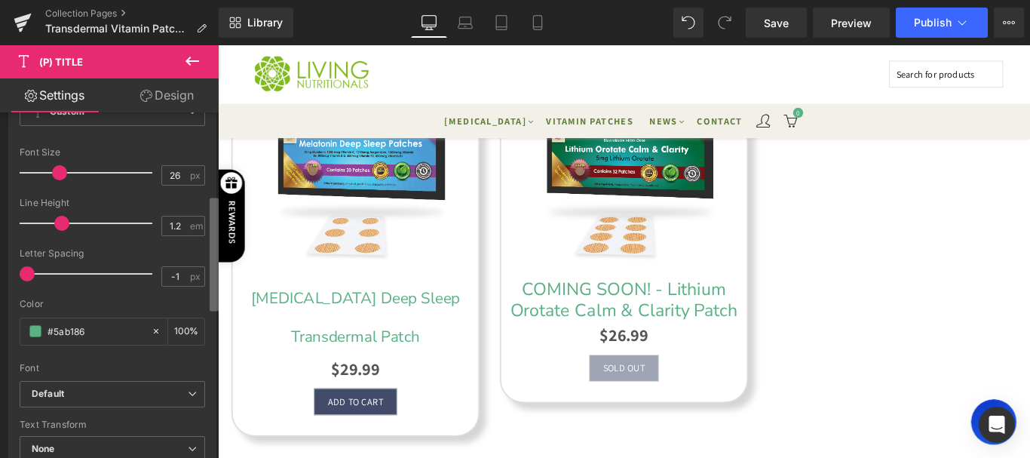
click at [210, 275] on b at bounding box center [214, 254] width 9 height 113
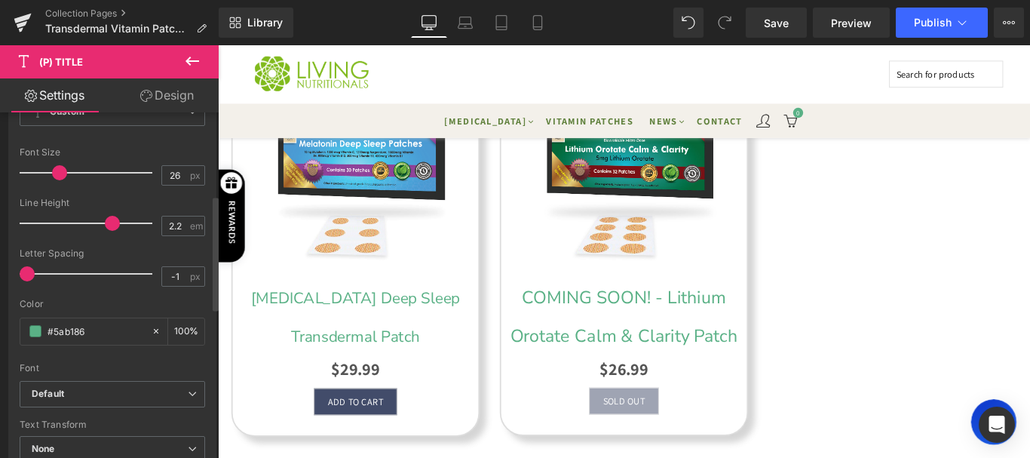
drag, startPoint x: 61, startPoint y: 223, endPoint x: 111, endPoint y: 225, distance: 49.8
click at [111, 225] on span at bounding box center [112, 223] width 15 height 15
type input "2.1"
click at [101, 225] on span at bounding box center [107, 223] width 15 height 15
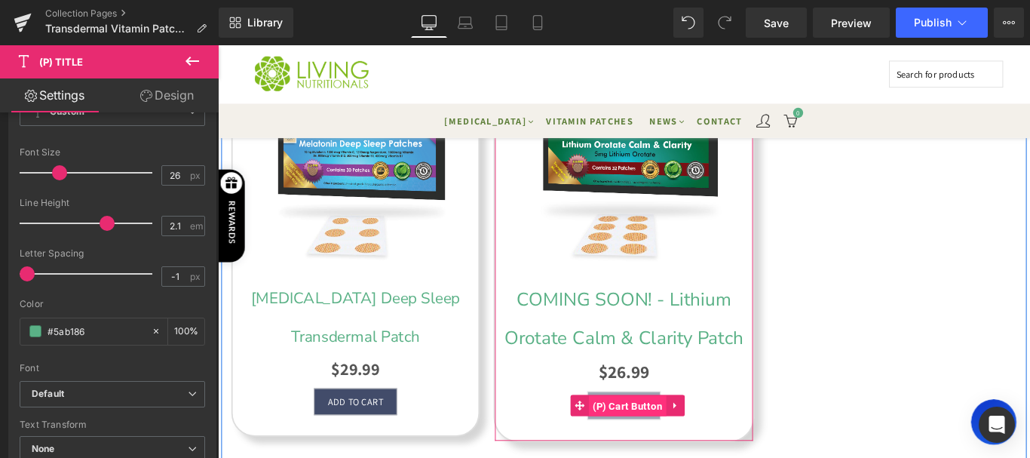
click at [679, 439] on span "(P) Cart Button" at bounding box center [678, 451] width 87 height 24
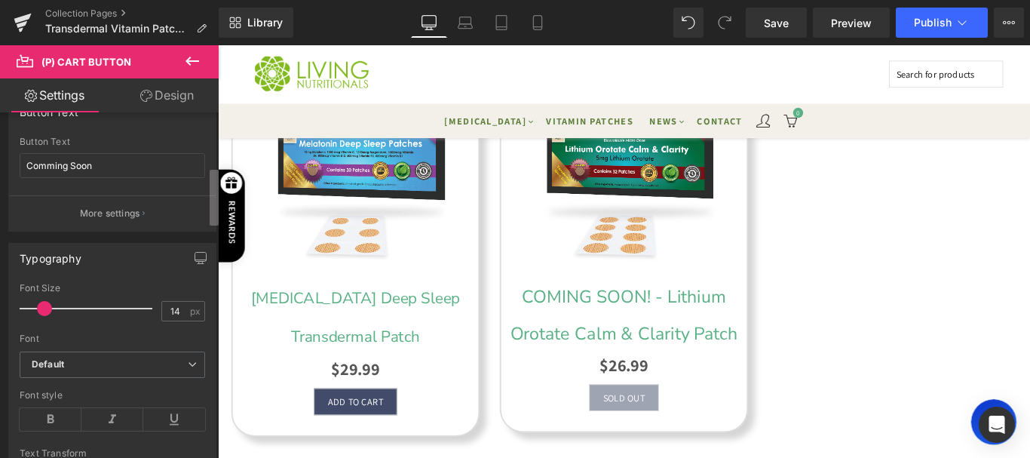
scroll to position [342, 0]
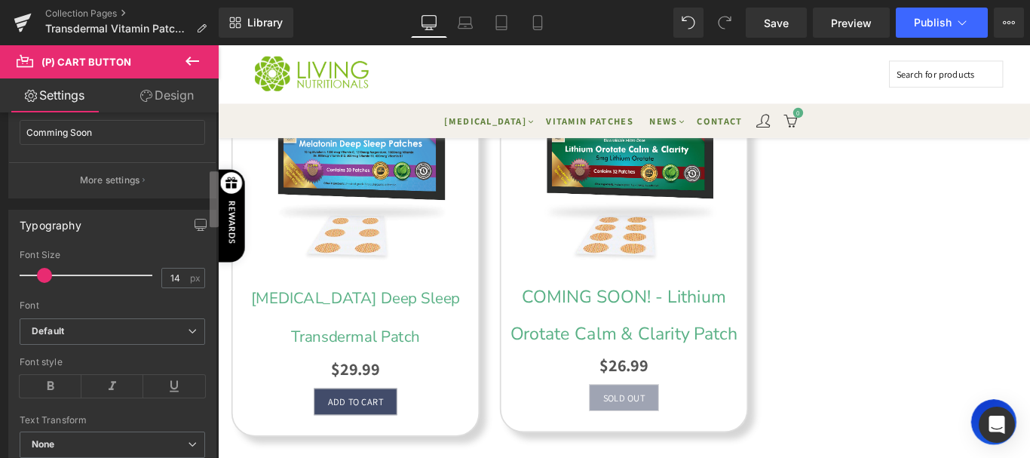
click at [209, 185] on div "Button Button Styles Custom Custom Setup Global Style Custom Setup Global Style…" at bounding box center [109, 288] width 219 height 352
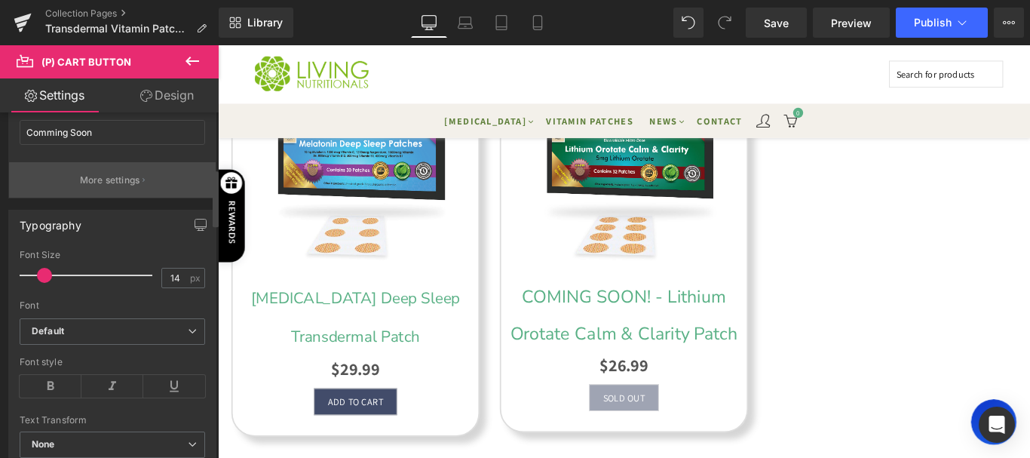
click at [150, 165] on button "More settings" at bounding box center [112, 179] width 207 height 35
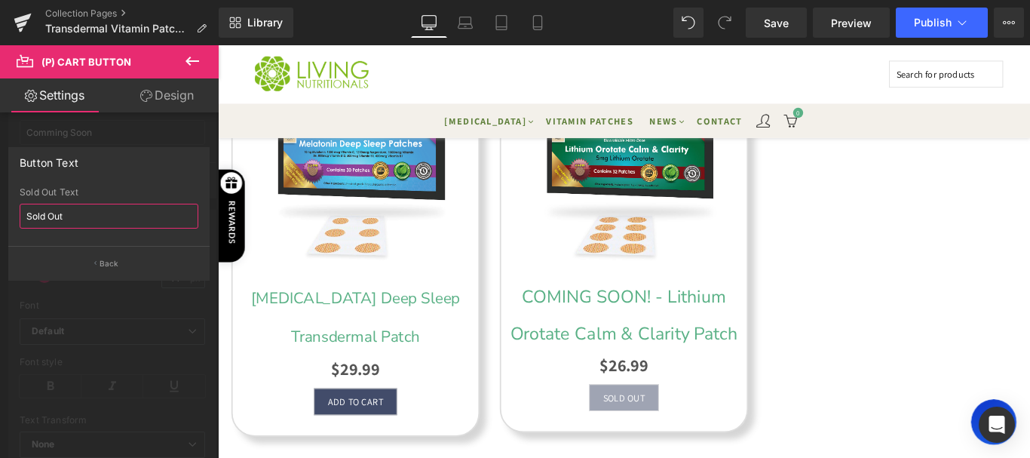
click at [101, 208] on input "Sold Out" at bounding box center [109, 216] width 179 height 25
click at [101, 207] on input "Sold Out" at bounding box center [109, 216] width 179 height 25
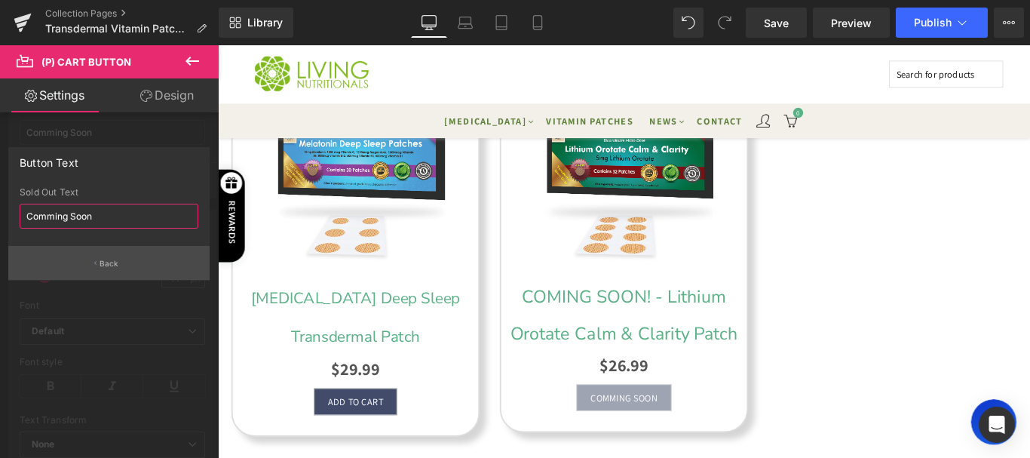
type input "Comming Soon"
click at [110, 271] on button "Back" at bounding box center [108, 263] width 201 height 34
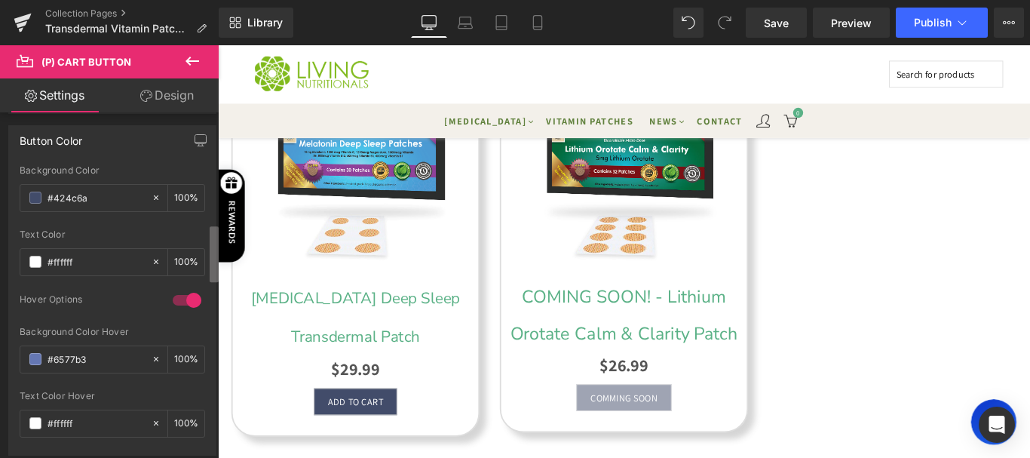
scroll to position [657, 0]
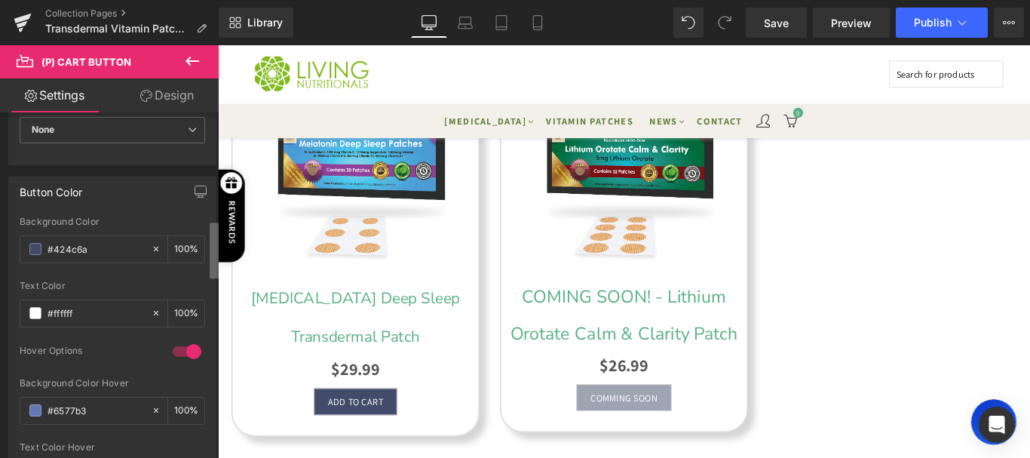
click at [208, 253] on div "Button Button Styles Custom Custom Setup Global Style Custom Setup Global Style…" at bounding box center [109, 288] width 219 height 352
click at [947, 19] on span "Publish" at bounding box center [933, 23] width 38 height 12
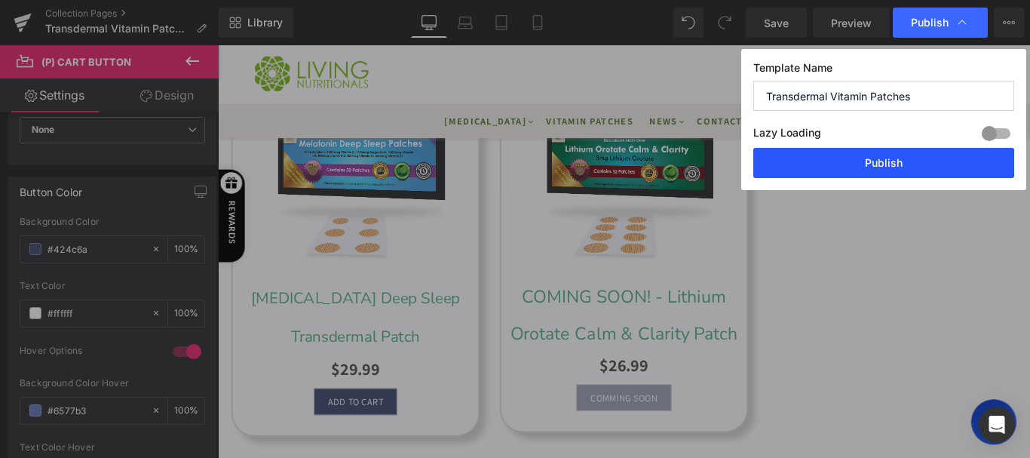
click at [879, 153] on button "Publish" at bounding box center [883, 163] width 261 height 30
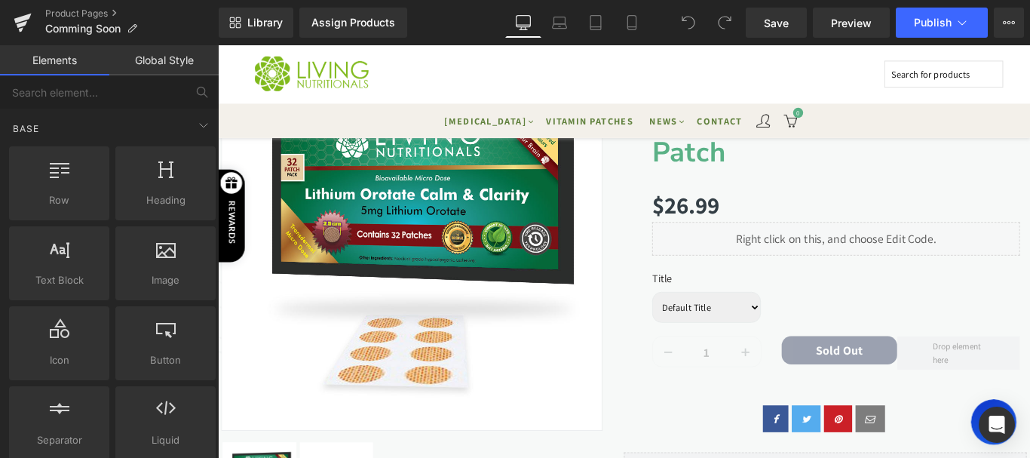
scroll to position [182, 0]
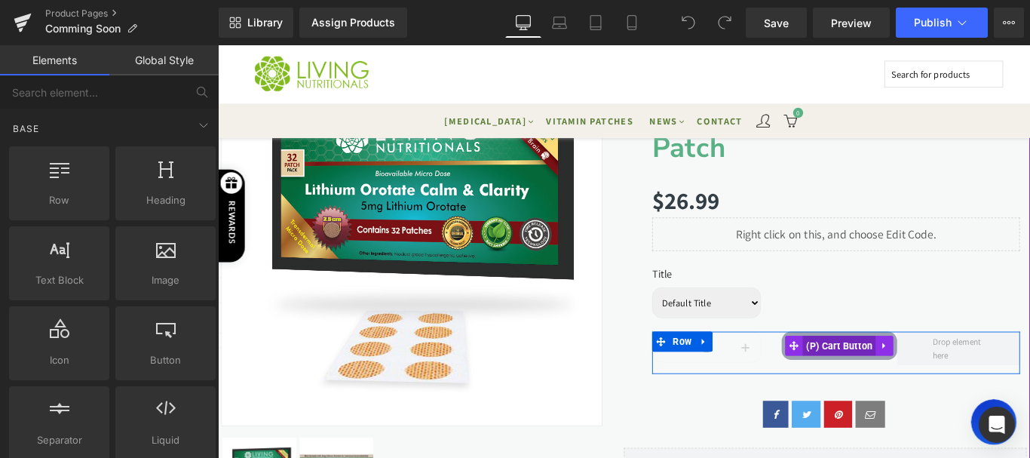
click at [911, 386] on span "(P) Cart Button" at bounding box center [916, 383] width 83 height 23
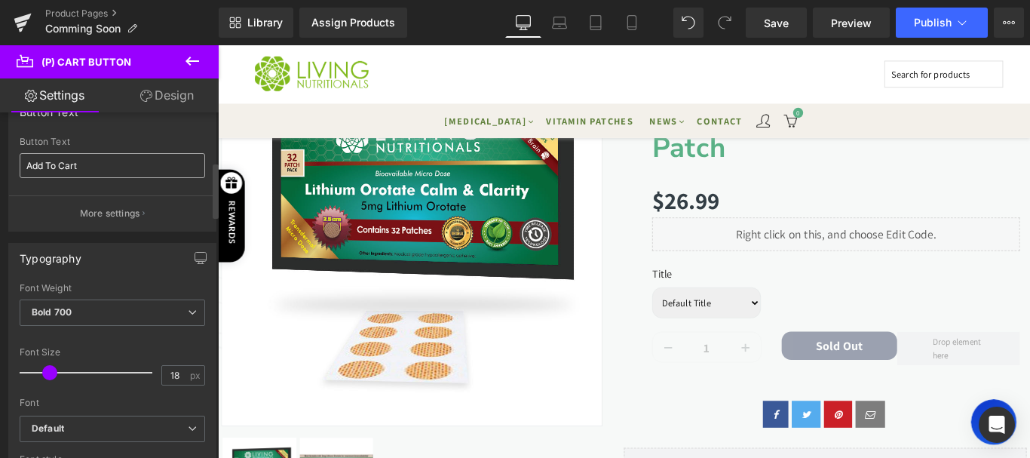
scroll to position [305, 0]
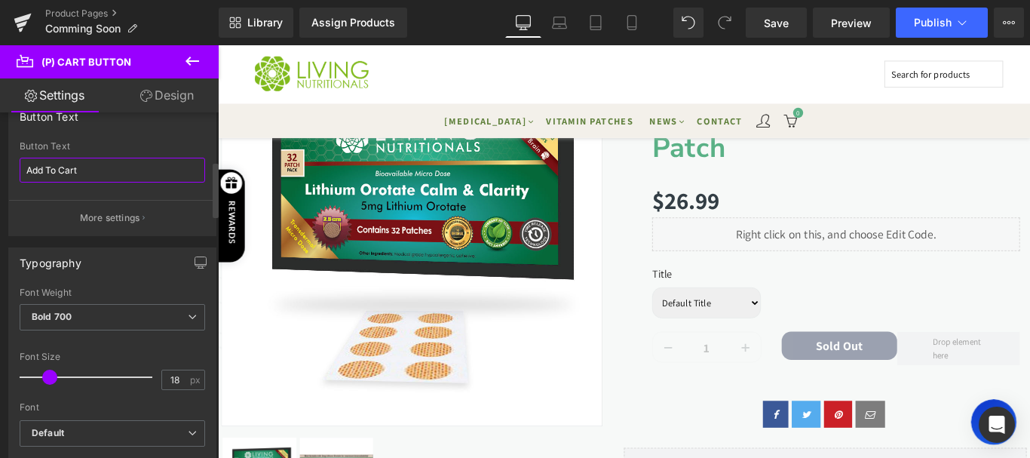
click at [149, 177] on input "Add To Cart" at bounding box center [112, 170] width 185 height 25
type input "A"
type input "Comming Soon"
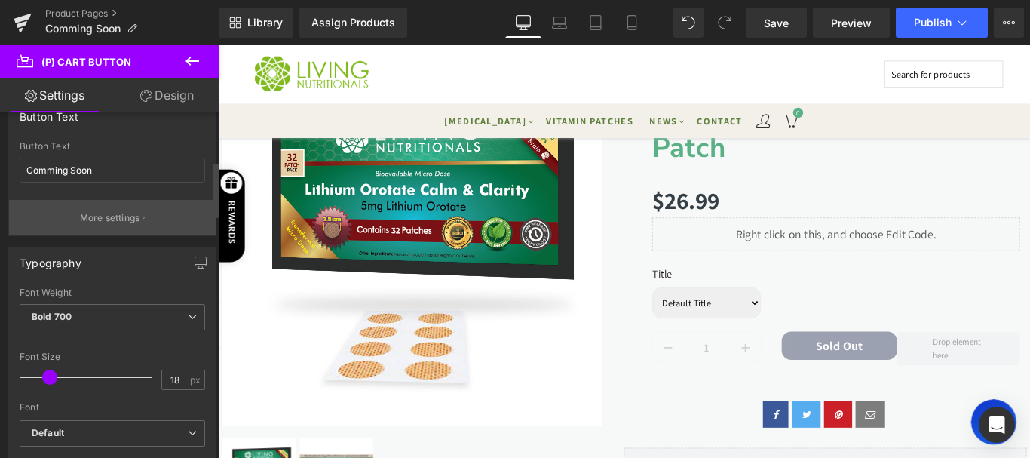
click at [149, 211] on button "More settings" at bounding box center [112, 217] width 207 height 35
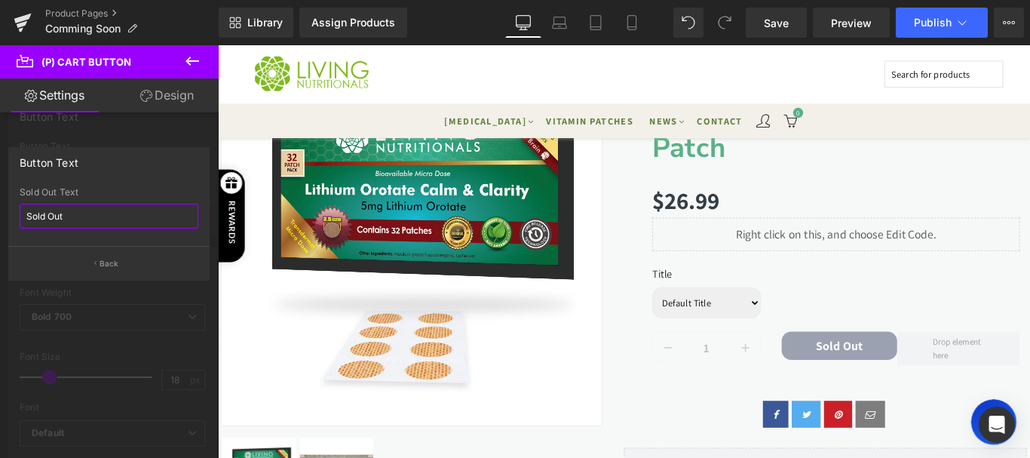
drag, startPoint x: 130, startPoint y: 211, endPoint x: 14, endPoint y: 217, distance: 116.3
click at [15, 217] on div "Sold Out Sold Out Text Sold Out" at bounding box center [109, 216] width 200 height 59
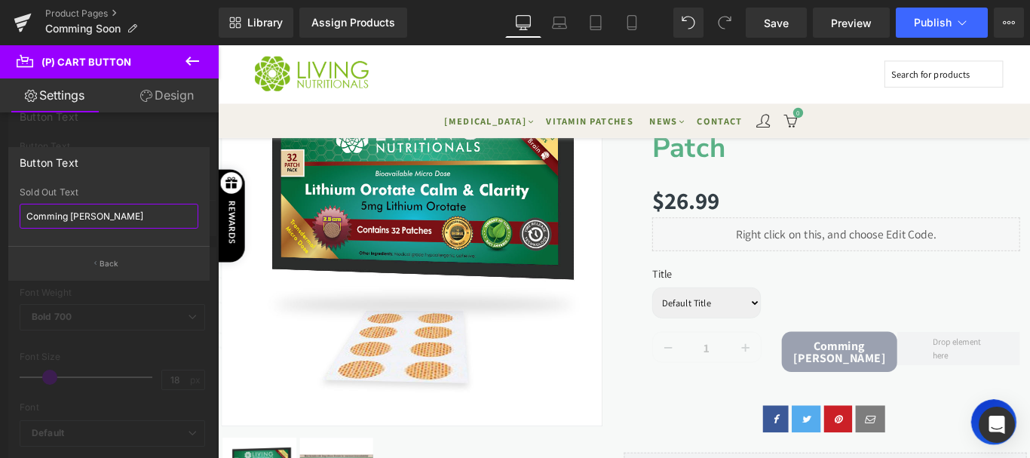
type input "Comming Soon"
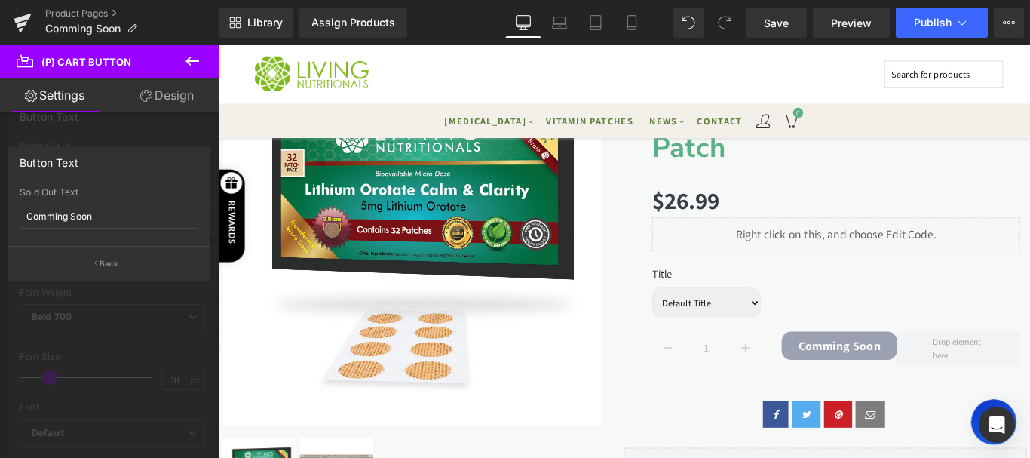
click at [120, 260] on button "Back" at bounding box center [108, 263] width 201 height 34
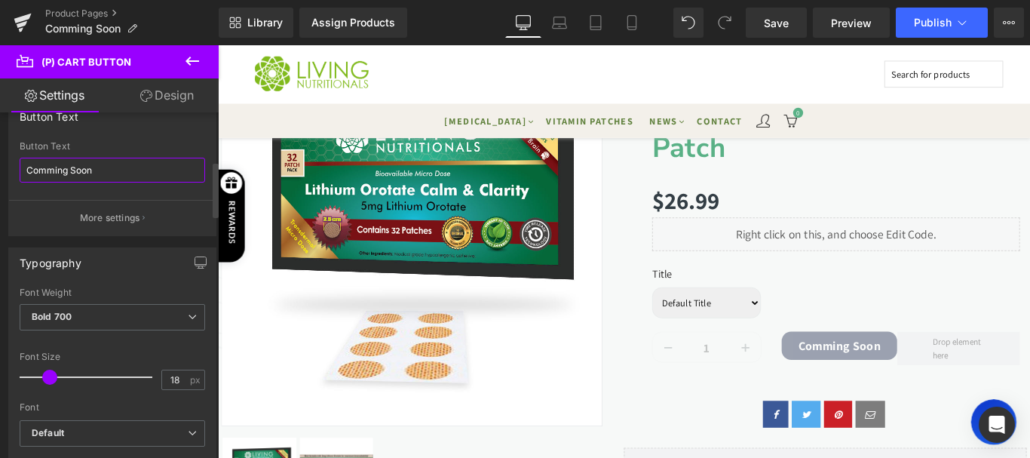
drag, startPoint x: 100, startPoint y: 168, endPoint x: 22, endPoint y: 171, distance: 78.5
click at [22, 171] on input "Comming Soon" at bounding box center [112, 170] width 185 height 25
type input "add To cart"
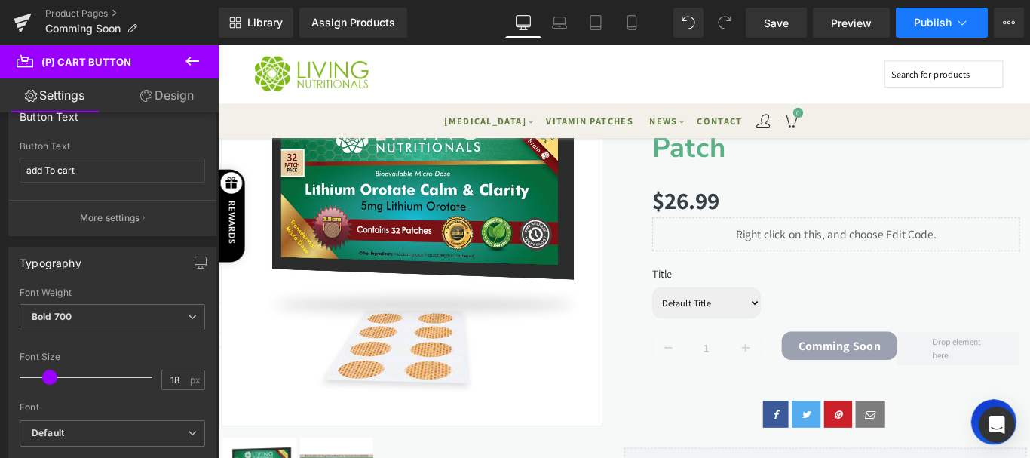
click at [915, 31] on button "Publish" at bounding box center [942, 23] width 92 height 30
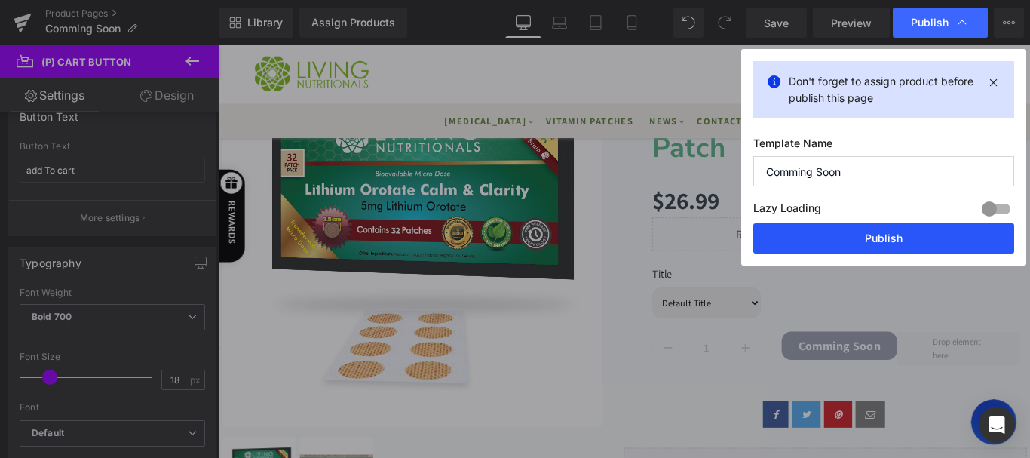
drag, startPoint x: 850, startPoint y: 246, endPoint x: 706, endPoint y: 224, distance: 145.6
click at [847, 246] on button "Publish" at bounding box center [883, 238] width 261 height 30
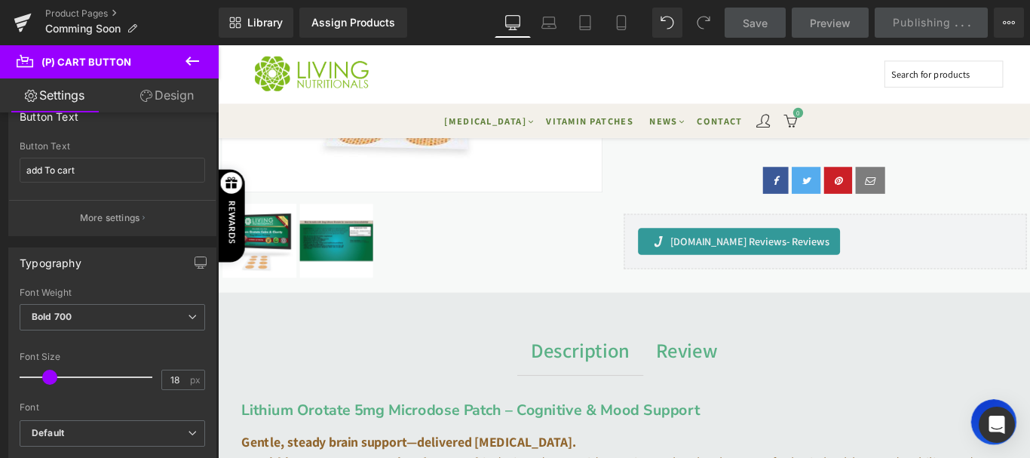
scroll to position [531, 0]
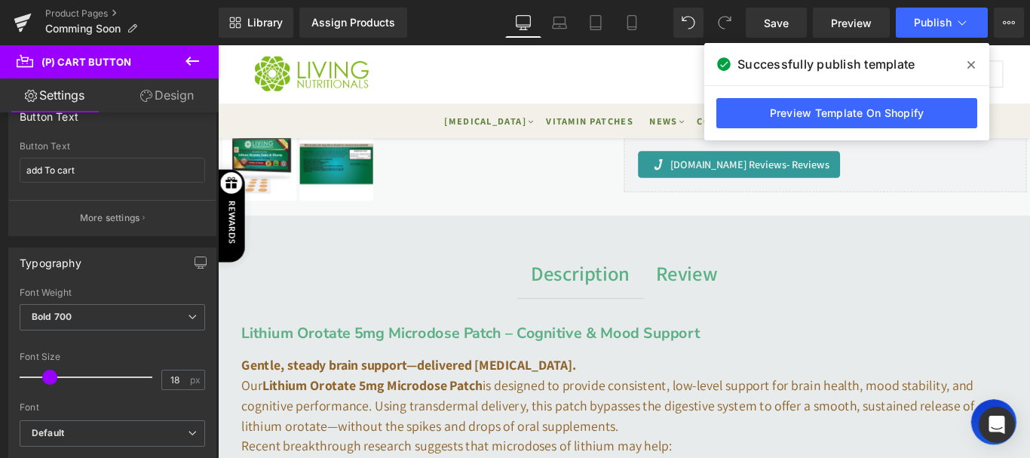
click at [980, 62] on span at bounding box center [971, 65] width 24 height 24
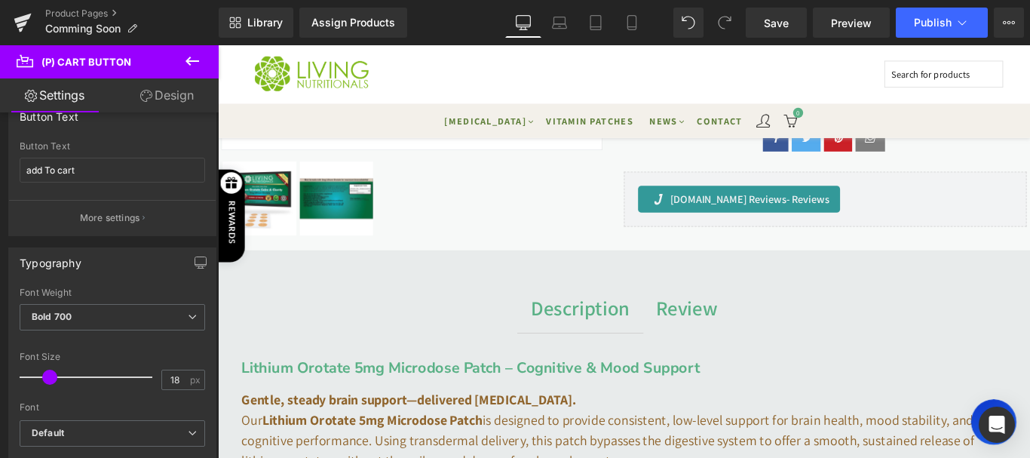
scroll to position [0, 0]
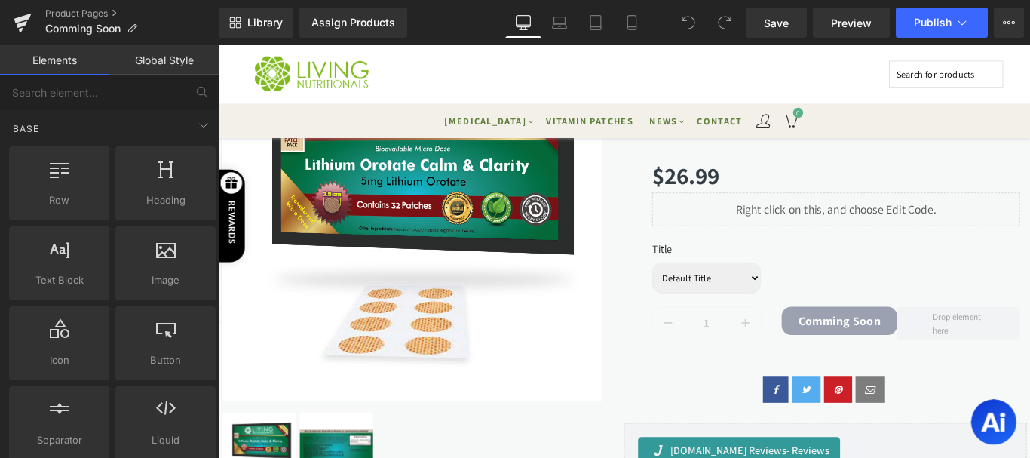
scroll to position [215, 0]
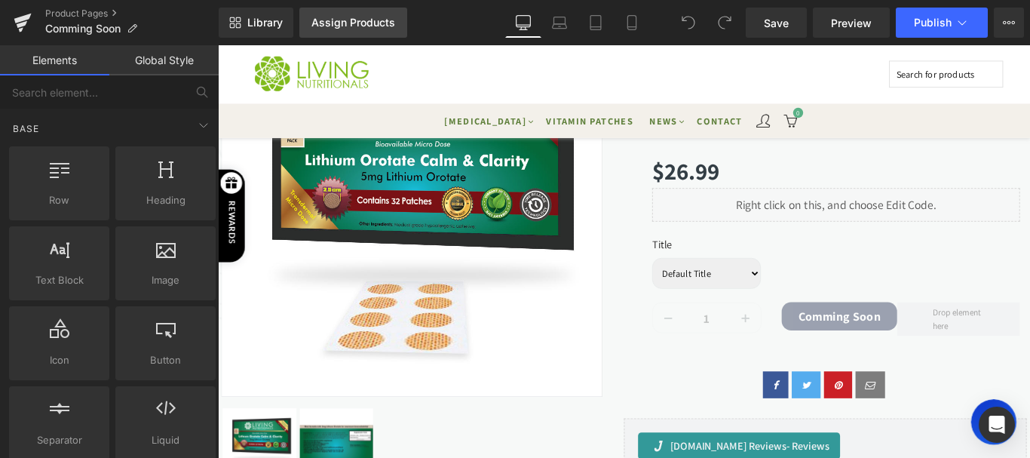
click at [340, 32] on link "Assign Products" at bounding box center [353, 23] width 108 height 30
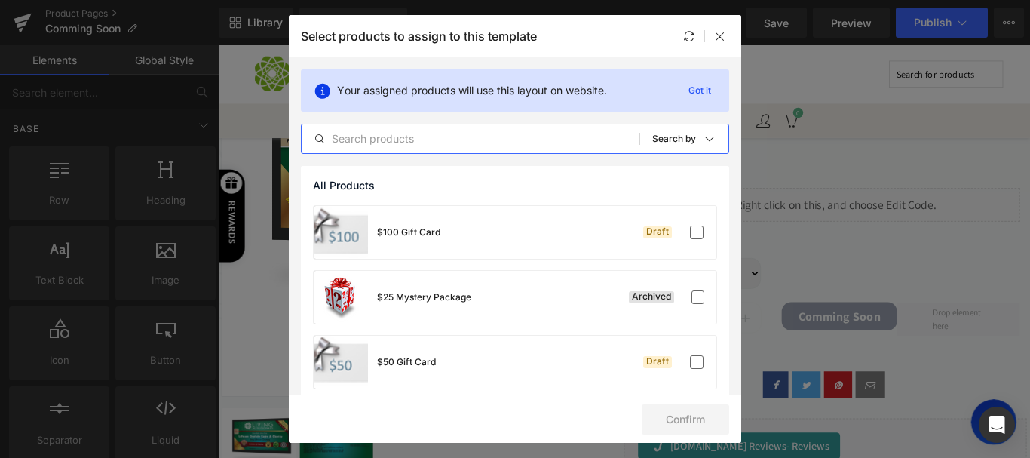
click at [507, 138] on input "text" at bounding box center [471, 139] width 338 height 18
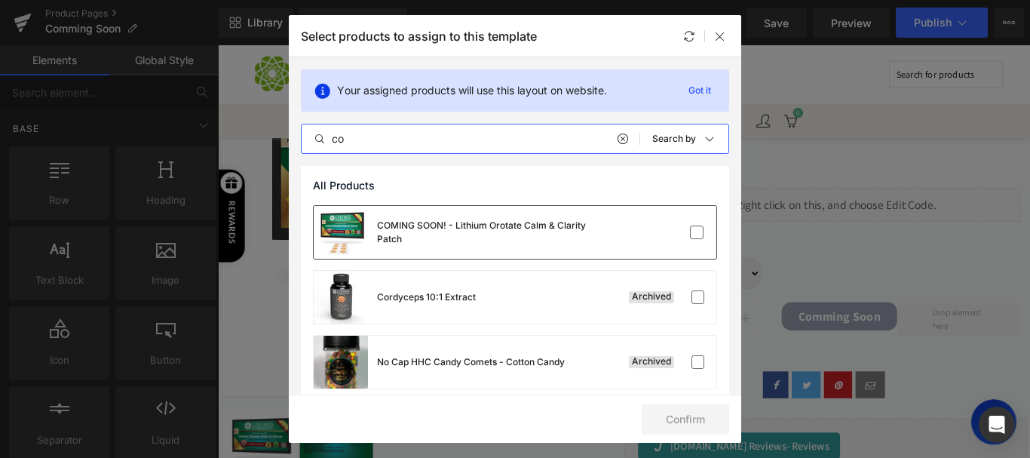
type input "co"
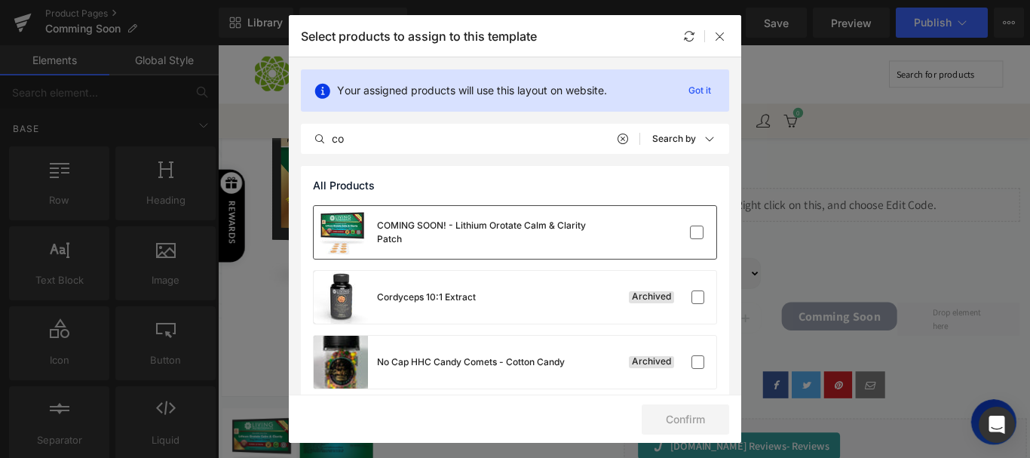
click at [478, 225] on div "COMING SOON! - Lithium Orotate Calm & Clarity Patch" at bounding box center [490, 232] width 226 height 27
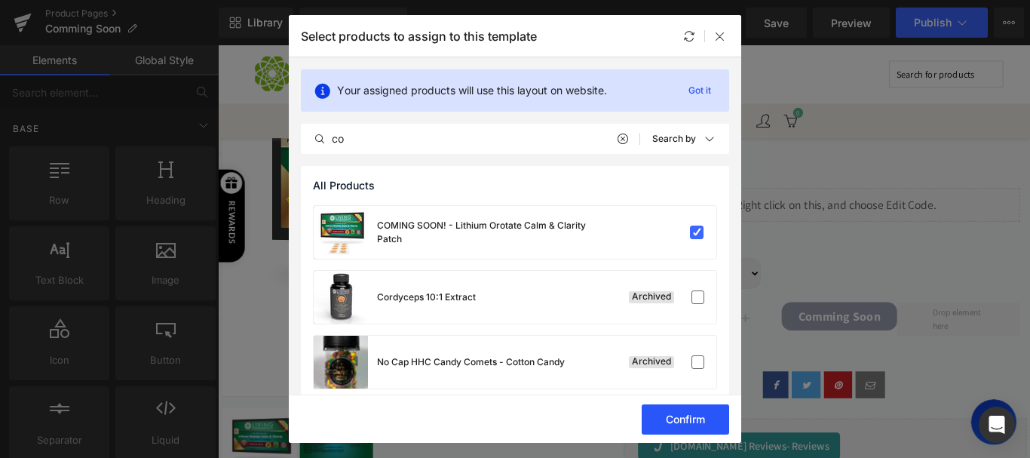
click at [685, 415] on button "Confirm" at bounding box center [685, 419] width 87 height 30
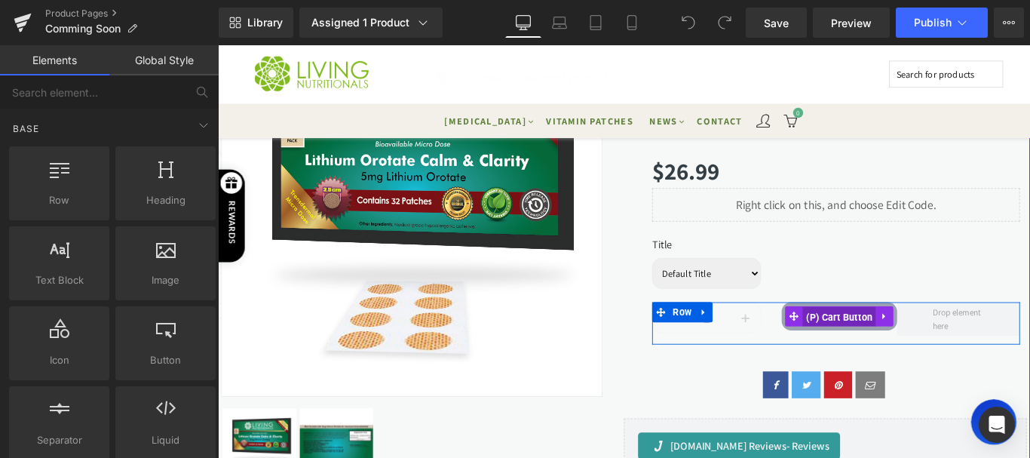
click at [923, 350] on span "(P) Cart Button" at bounding box center [916, 350] width 83 height 23
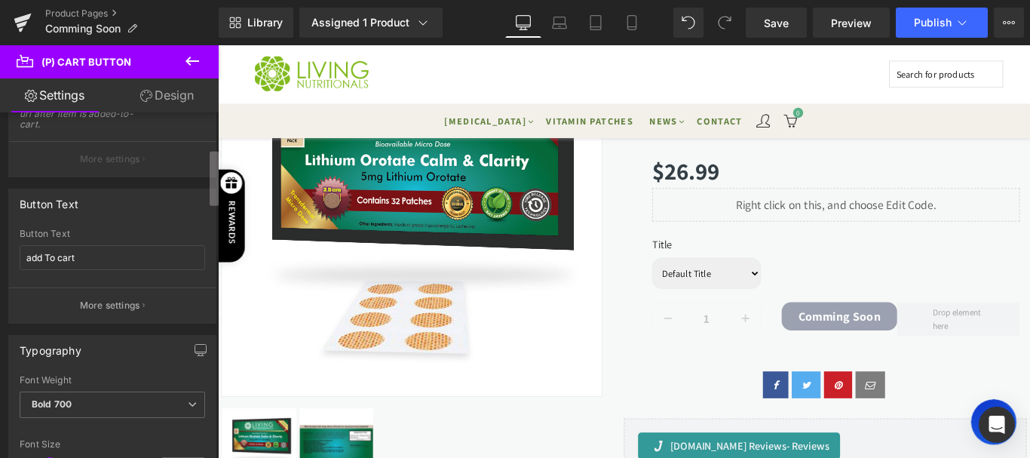
scroll to position [227, 0]
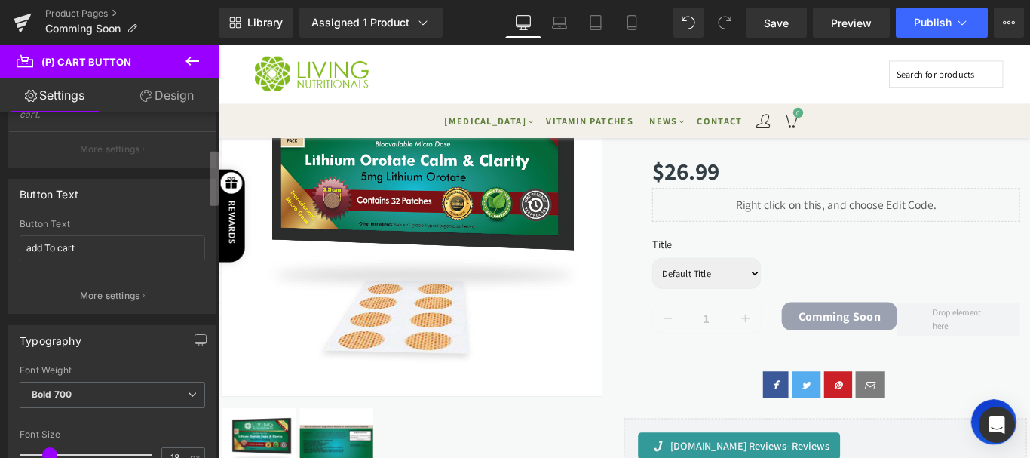
click at [216, 177] on b at bounding box center [214, 179] width 9 height 54
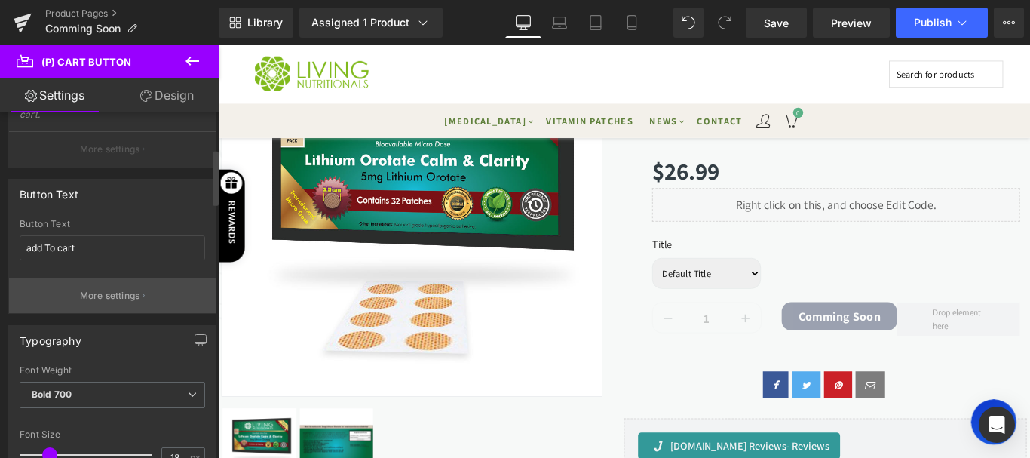
click at [114, 283] on button "More settings" at bounding box center [112, 294] width 207 height 35
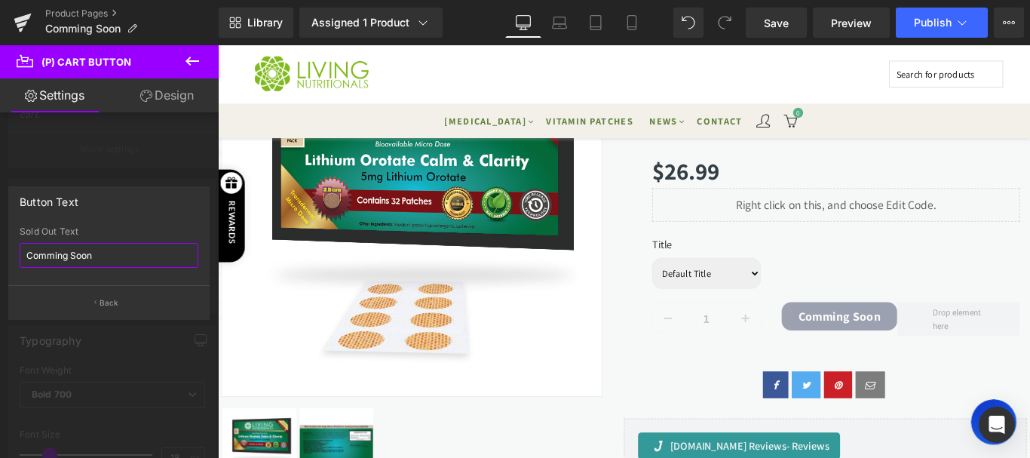
click at [48, 253] on input "Comming Soon" at bounding box center [109, 255] width 179 height 25
type input "Coming Soon"
click at [929, 15] on button "Publish" at bounding box center [942, 23] width 92 height 30
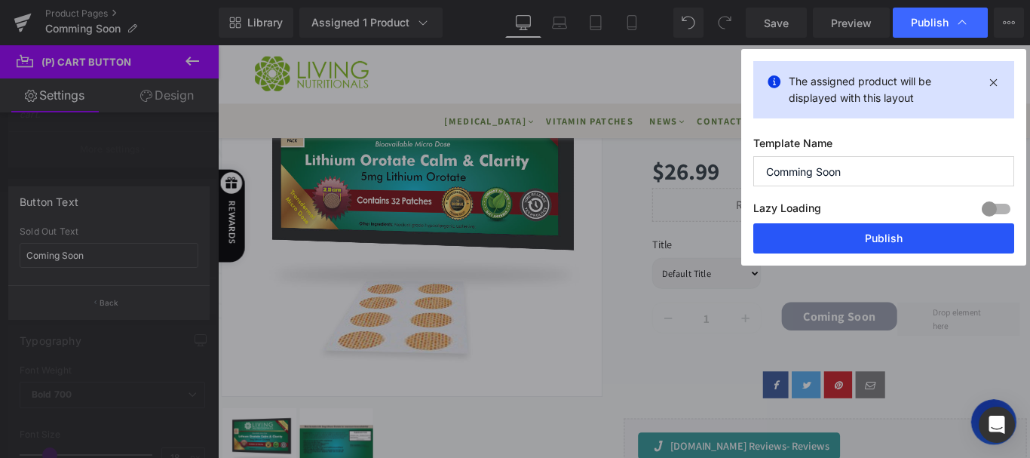
click at [862, 240] on button "Publish" at bounding box center [883, 238] width 261 height 30
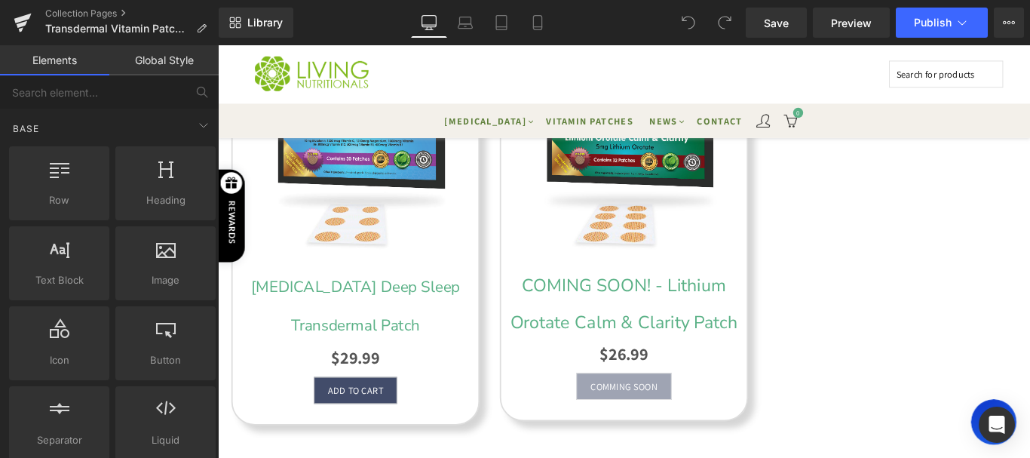
scroll to position [816, 0]
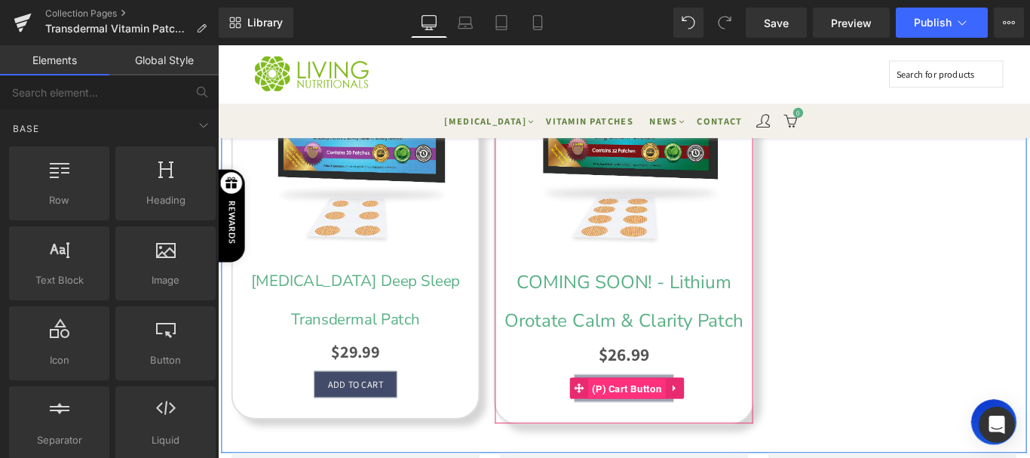
click at [686, 419] on span "(P) Cart Button" at bounding box center [677, 431] width 87 height 24
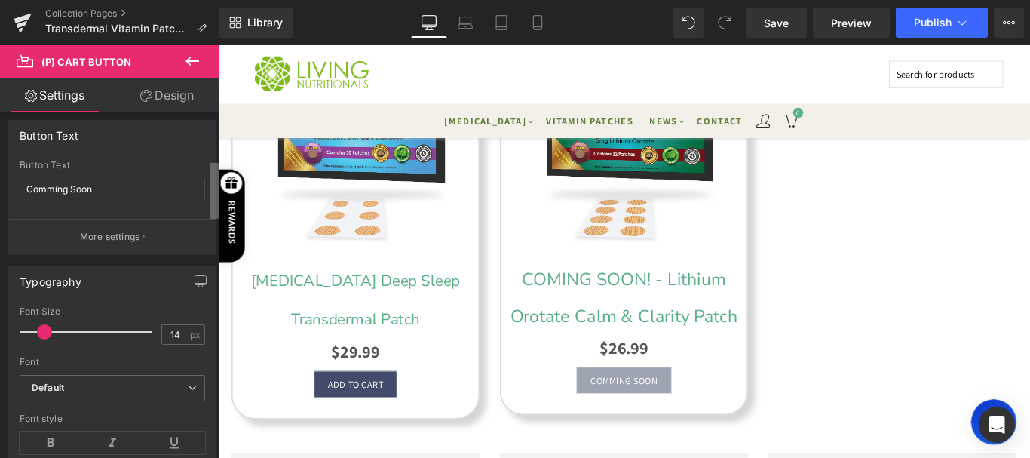
scroll to position [290, 0]
click at [210, 181] on b at bounding box center [214, 191] width 9 height 56
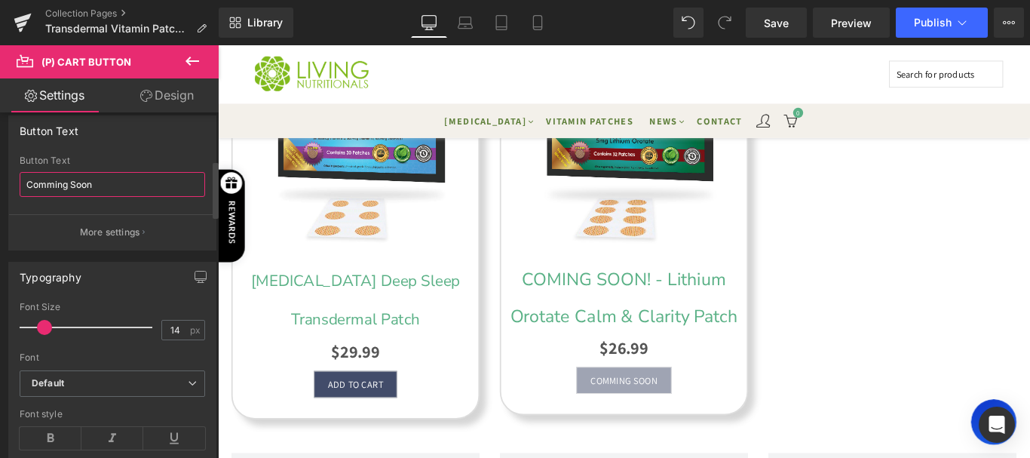
drag, startPoint x: 96, startPoint y: 180, endPoint x: 14, endPoint y: 187, distance: 81.7
click at [14, 187] on div "Comming Soon Button Text Comming Soon More settings" at bounding box center [112, 202] width 207 height 94
click at [39, 183] on input "add To CART" at bounding box center [112, 184] width 185 height 25
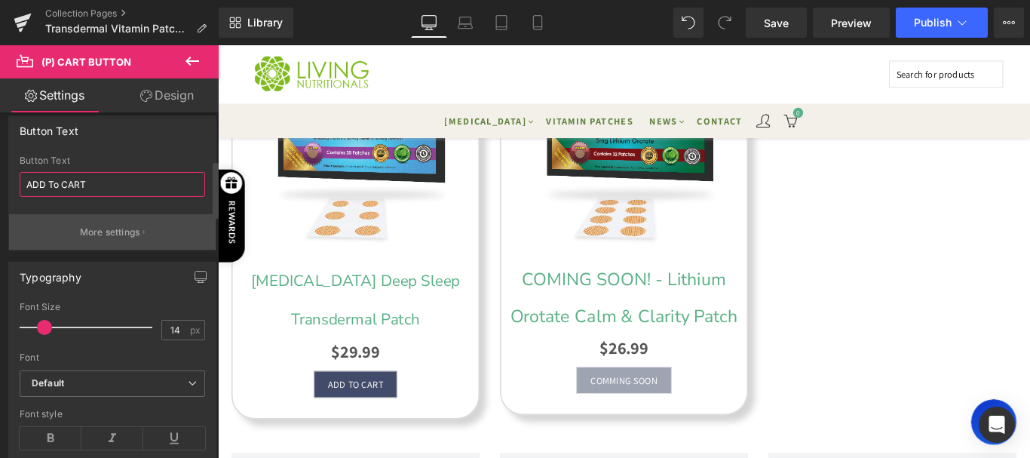
type input "ADD To CART"
click at [120, 226] on p "More settings" at bounding box center [110, 232] width 60 height 14
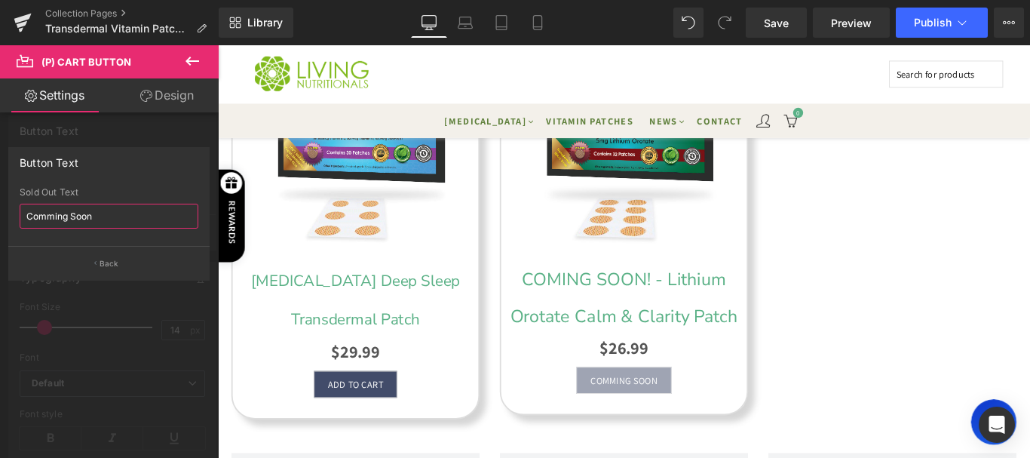
click at [55, 218] on input "Comming Soon" at bounding box center [109, 216] width 179 height 25
type input "Coming Soon"
click at [117, 271] on button "Back" at bounding box center [108, 263] width 201 height 34
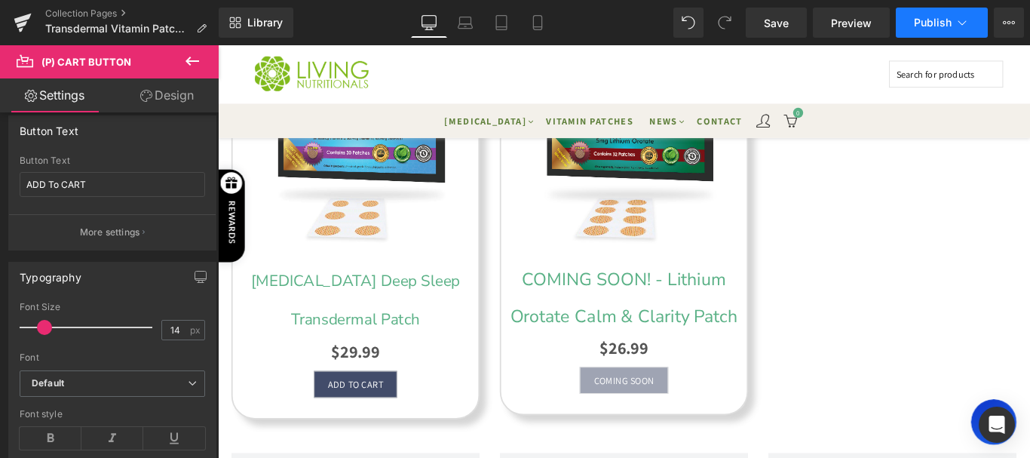
click at [941, 25] on span "Publish" at bounding box center [933, 23] width 38 height 12
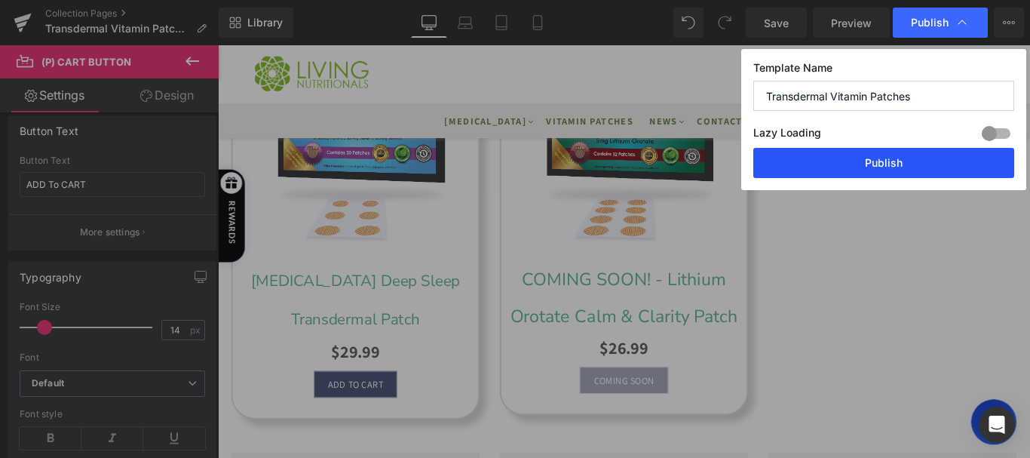
drag, startPoint x: 890, startPoint y: 158, endPoint x: 360, endPoint y: 353, distance: 564.8
click at [890, 158] on button "Publish" at bounding box center [883, 163] width 261 height 30
